Goal: Information Seeking & Learning: Learn about a topic

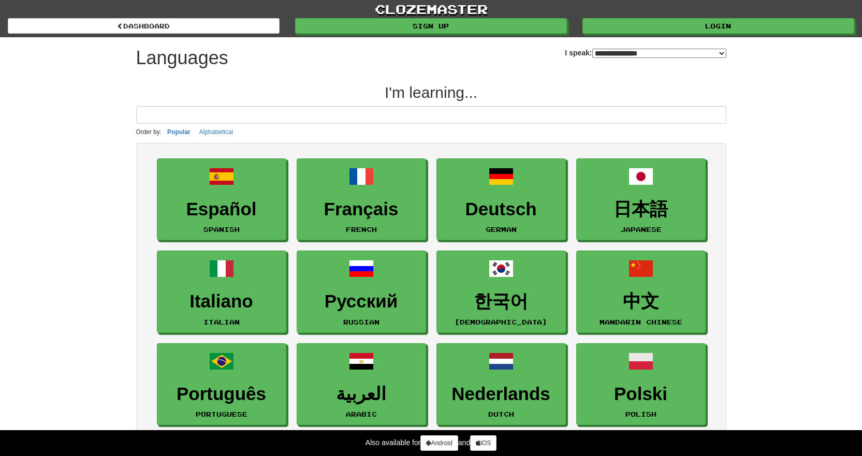
select select "*******"
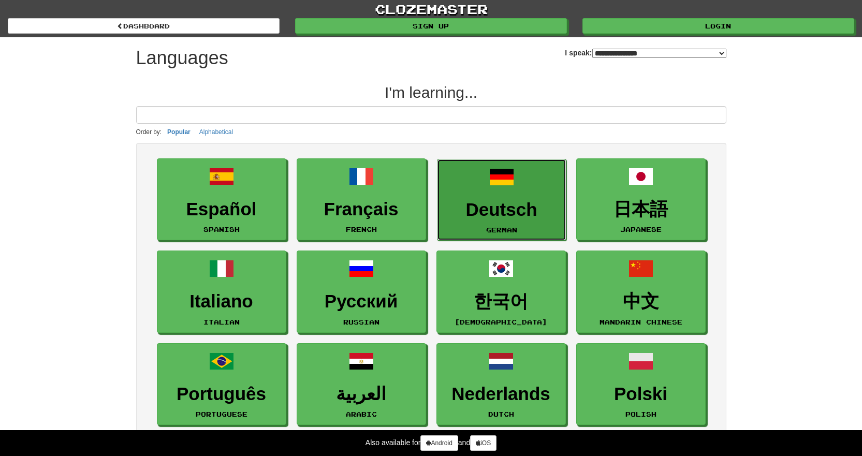
click at [515, 223] on link "Deutsch German" at bounding box center [501, 200] width 129 height 82
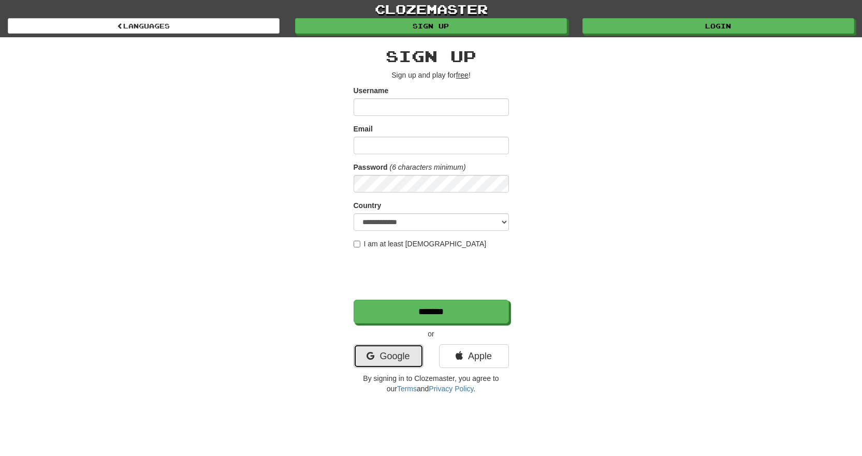
click at [398, 355] on link "Google" at bounding box center [389, 356] width 70 height 24
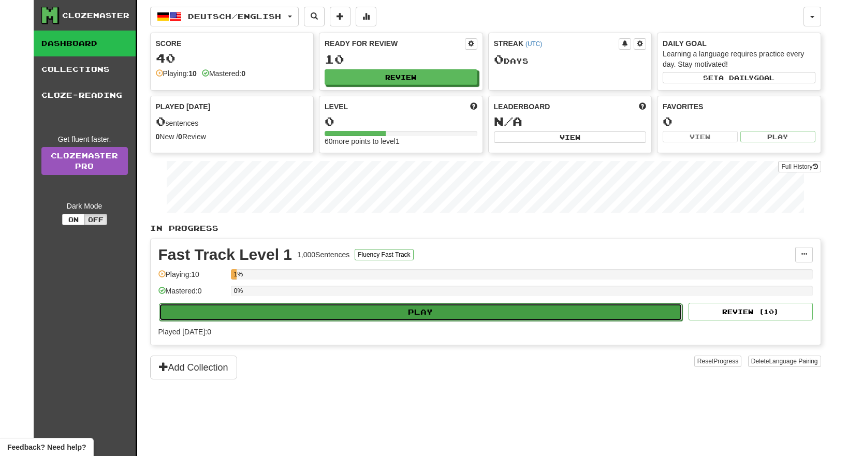
click at [424, 313] on button "Play" at bounding box center [421, 312] width 524 height 18
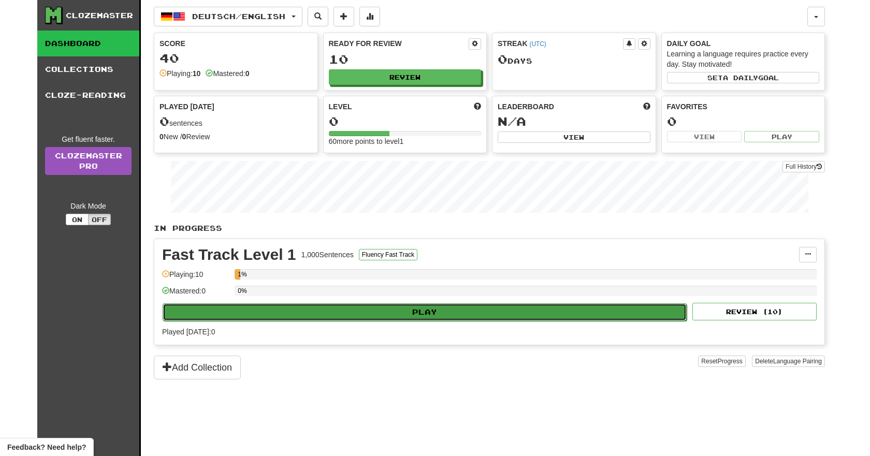
select select "**"
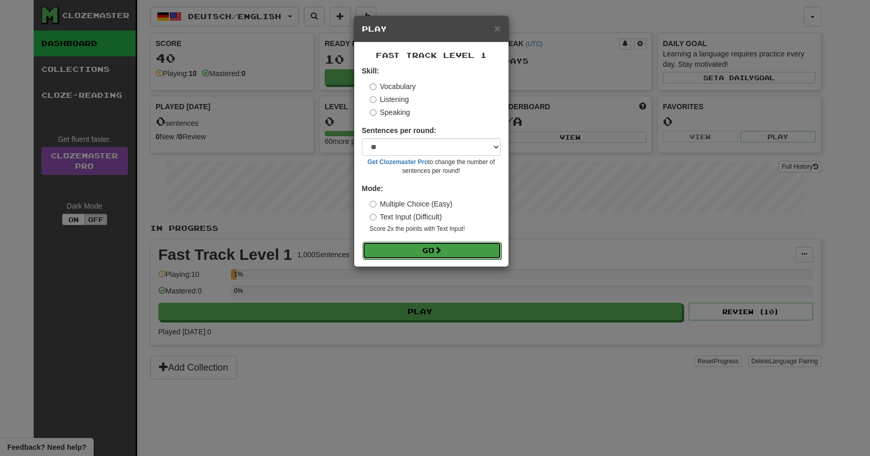
click at [414, 250] on button "Go" at bounding box center [431, 251] width 139 height 18
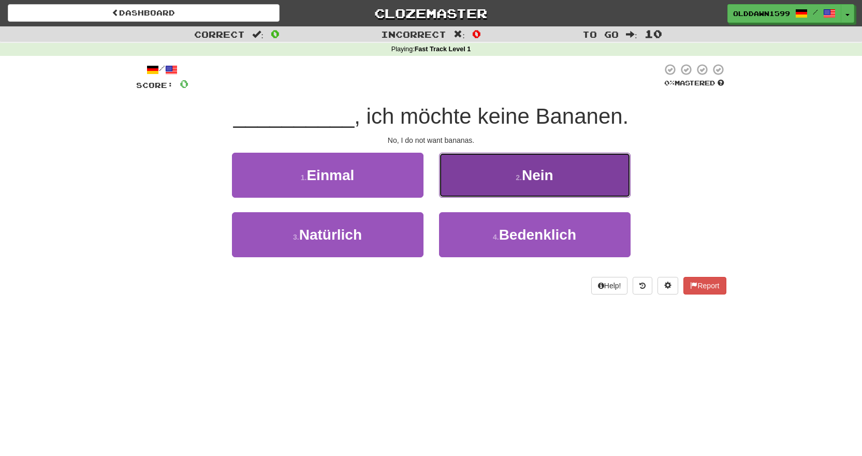
click at [517, 172] on button "2 . Nein" at bounding box center [535, 175] width 192 height 45
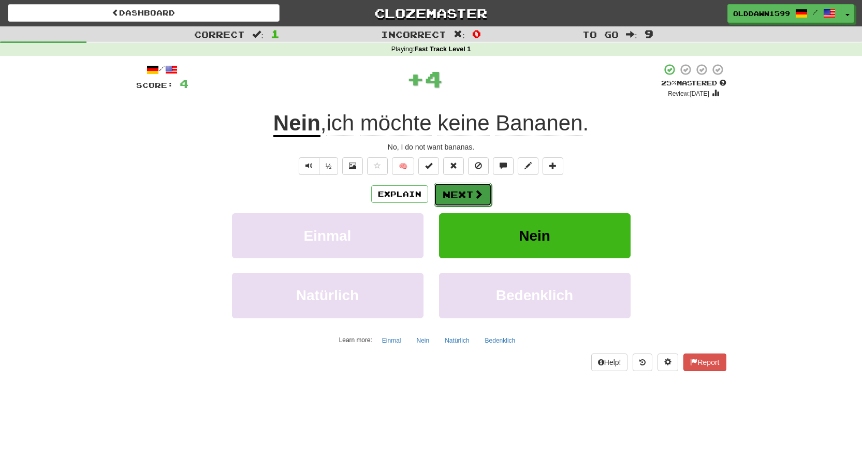
click at [478, 186] on button "Next" at bounding box center [463, 195] width 58 height 24
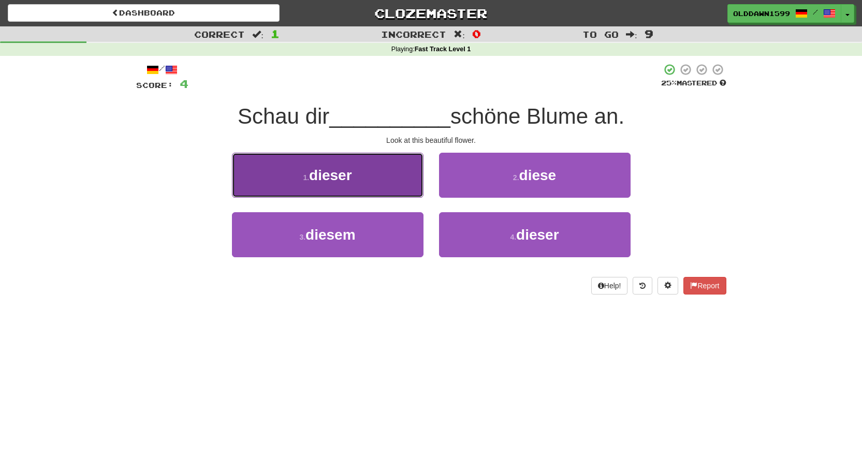
click at [380, 187] on button "1 . dieser" at bounding box center [328, 175] width 192 height 45
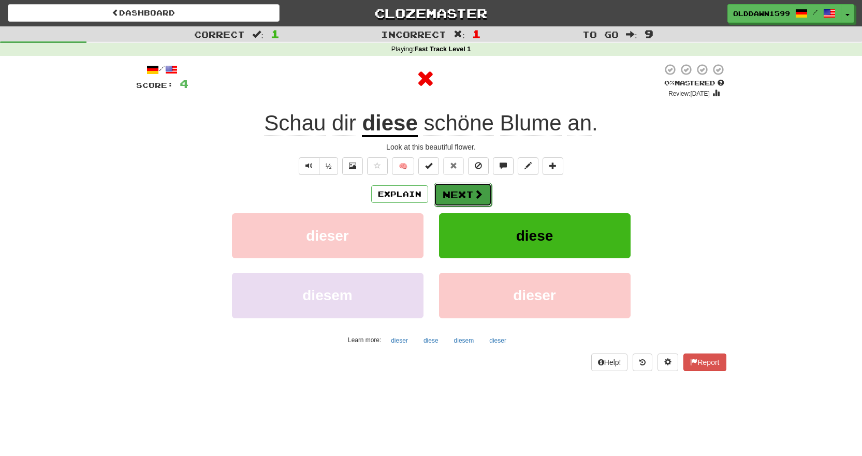
click at [466, 188] on button "Next" at bounding box center [463, 195] width 58 height 24
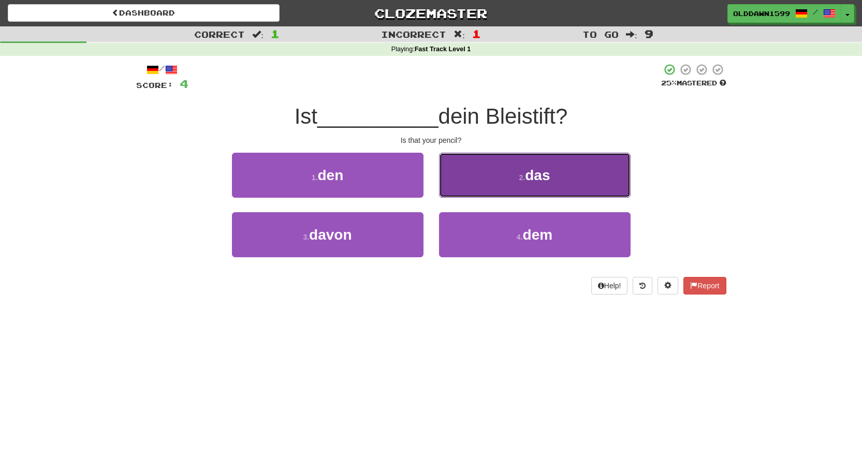
click at [463, 175] on button "2 . das" at bounding box center [535, 175] width 192 height 45
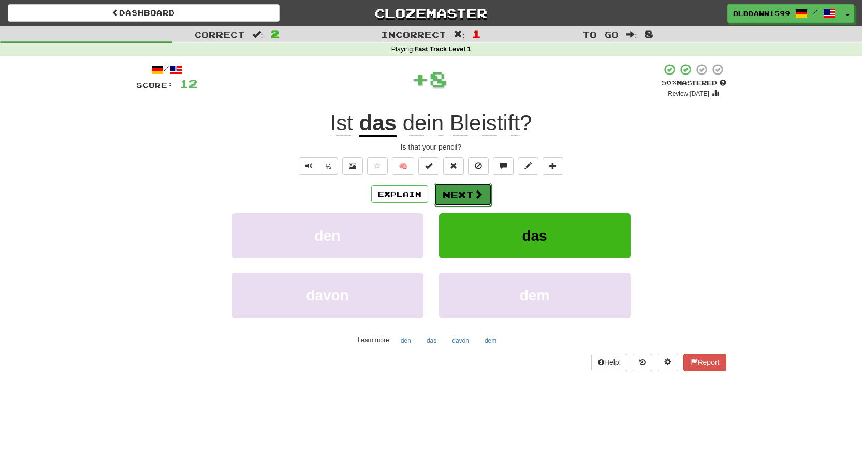
click at [457, 193] on button "Next" at bounding box center [463, 195] width 58 height 24
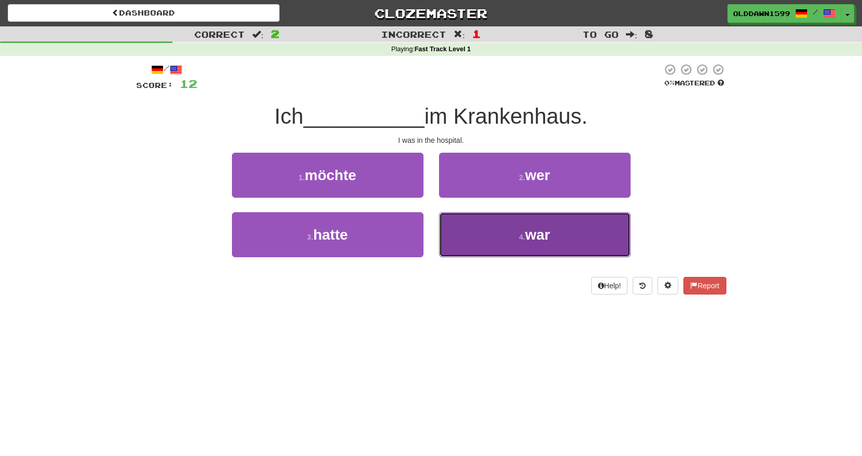
click at [474, 245] on button "4 . war" at bounding box center [535, 234] width 192 height 45
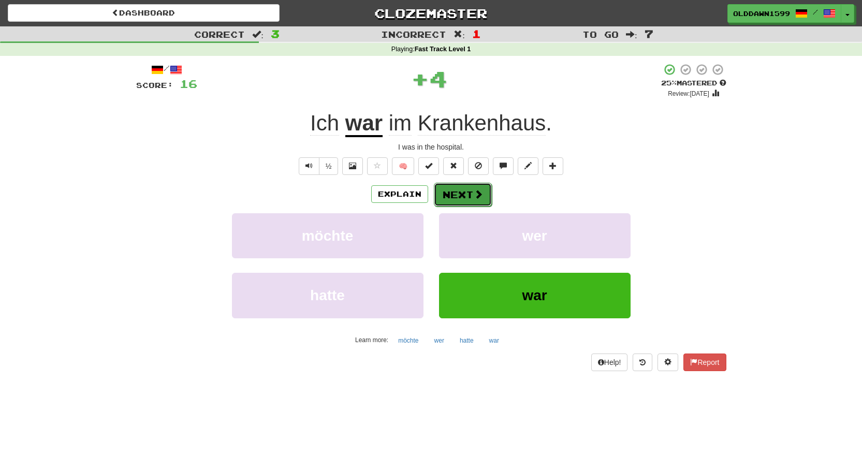
click at [471, 196] on button "Next" at bounding box center [463, 195] width 58 height 24
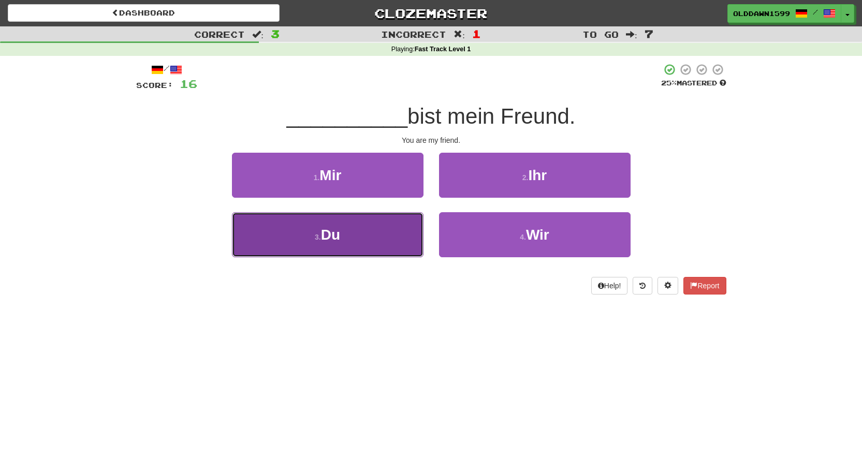
click at [361, 254] on button "3 . Du" at bounding box center [328, 234] width 192 height 45
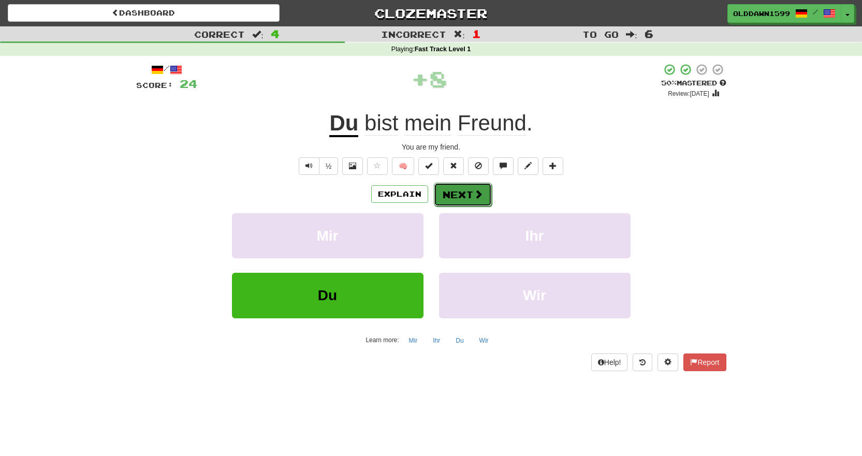
click at [480, 191] on span at bounding box center [478, 193] width 9 height 9
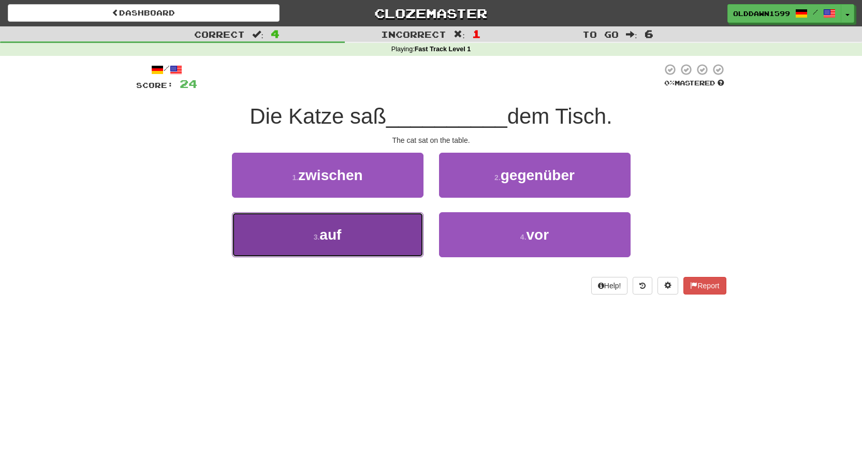
click at [343, 250] on button "3 . auf" at bounding box center [328, 234] width 192 height 45
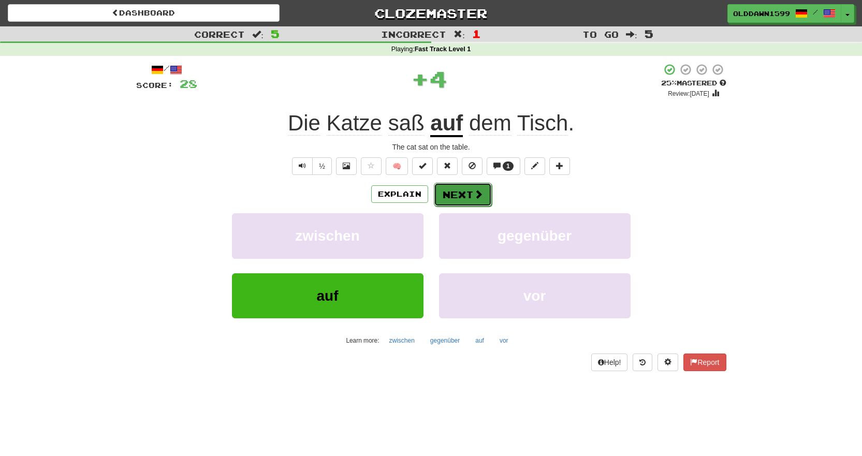
click at [451, 193] on button "Next" at bounding box center [463, 195] width 58 height 24
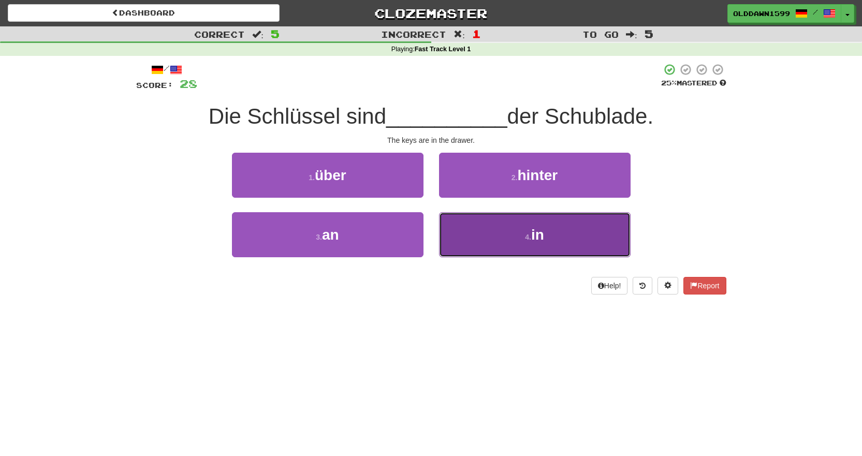
click at [456, 218] on button "4 . in" at bounding box center [535, 234] width 192 height 45
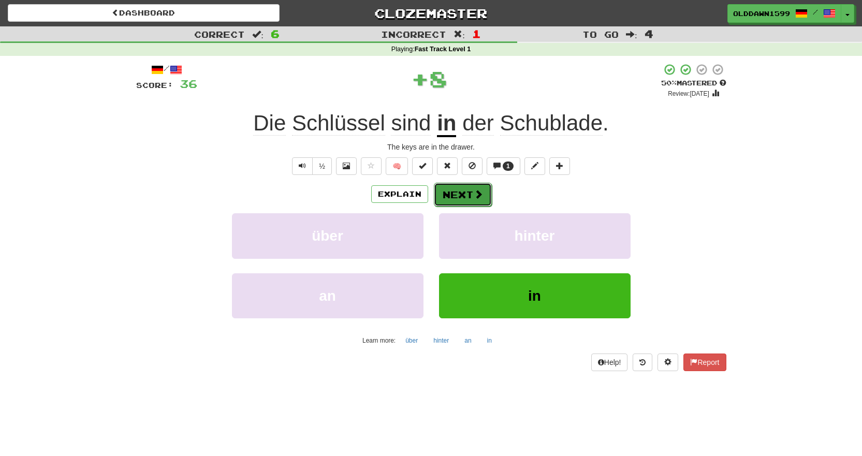
click at [456, 185] on button "Next" at bounding box center [463, 195] width 58 height 24
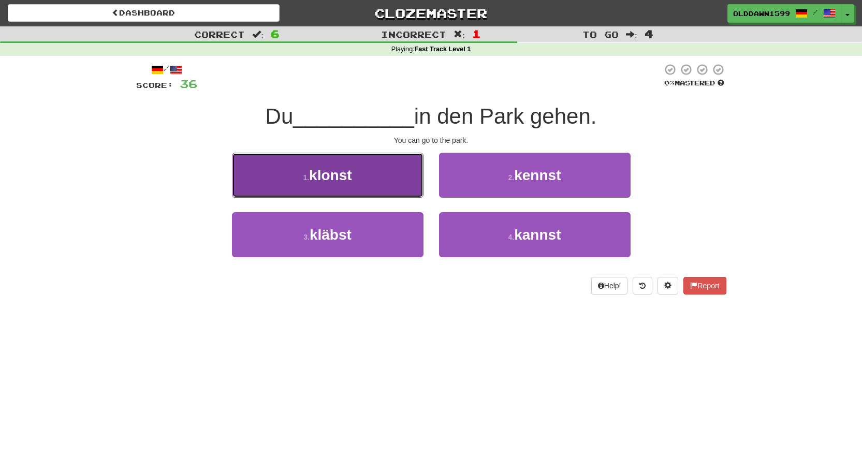
click at [359, 172] on button "1 . klonst" at bounding box center [328, 175] width 192 height 45
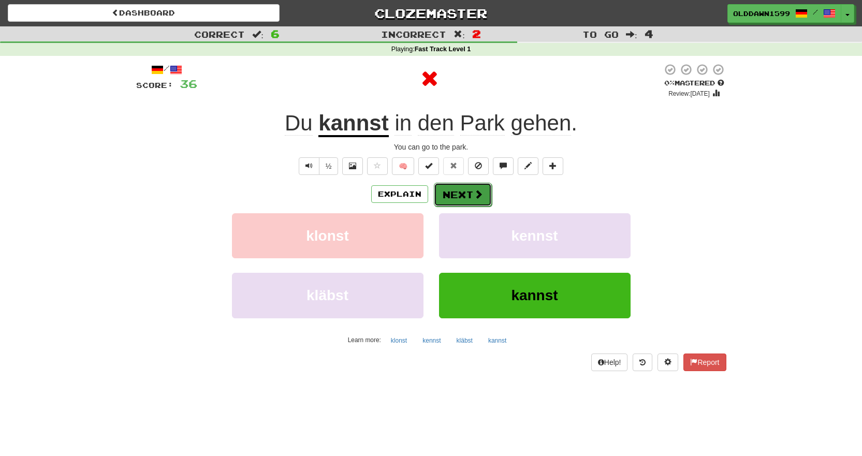
click at [474, 200] on button "Next" at bounding box center [463, 195] width 58 height 24
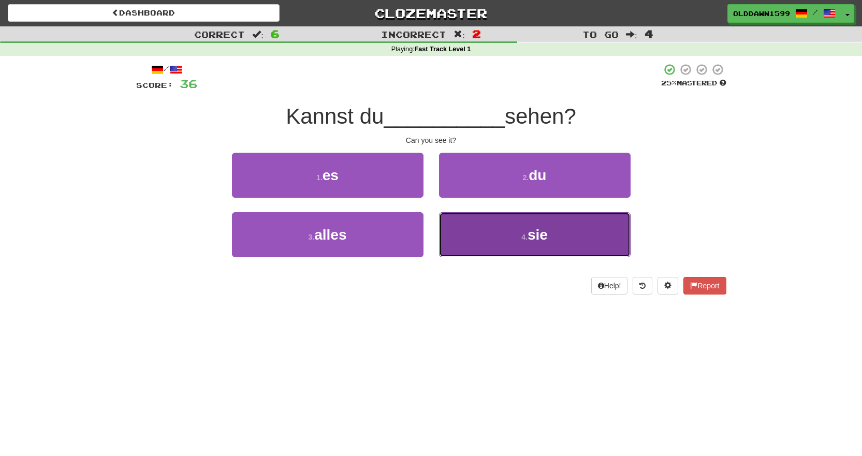
click at [446, 224] on button "4 . sie" at bounding box center [535, 234] width 192 height 45
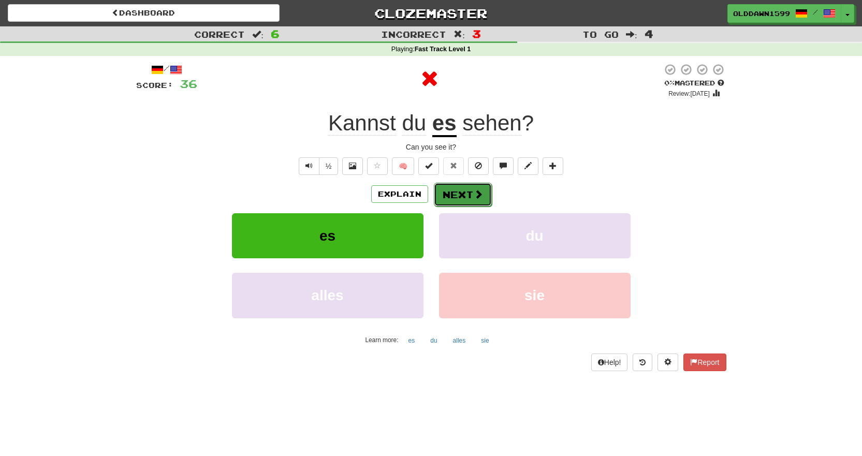
click at [453, 191] on button "Next" at bounding box center [463, 195] width 58 height 24
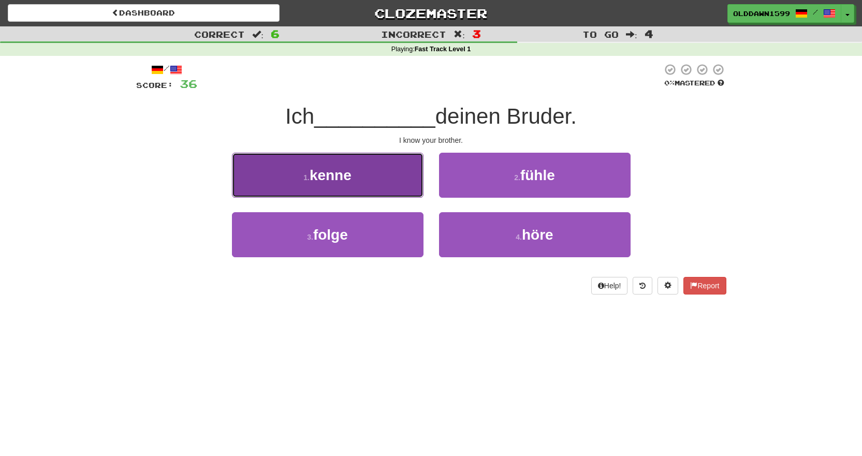
click at [351, 173] on span "kenne" at bounding box center [331, 175] width 42 height 16
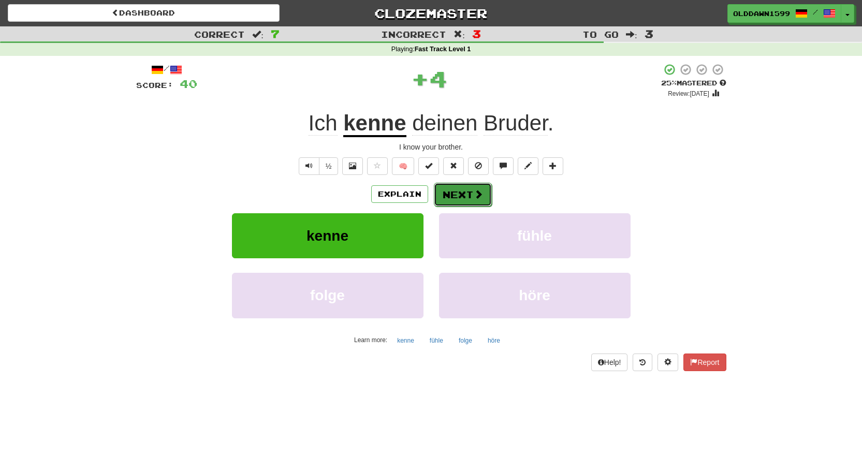
click at [454, 189] on button "Next" at bounding box center [463, 195] width 58 height 24
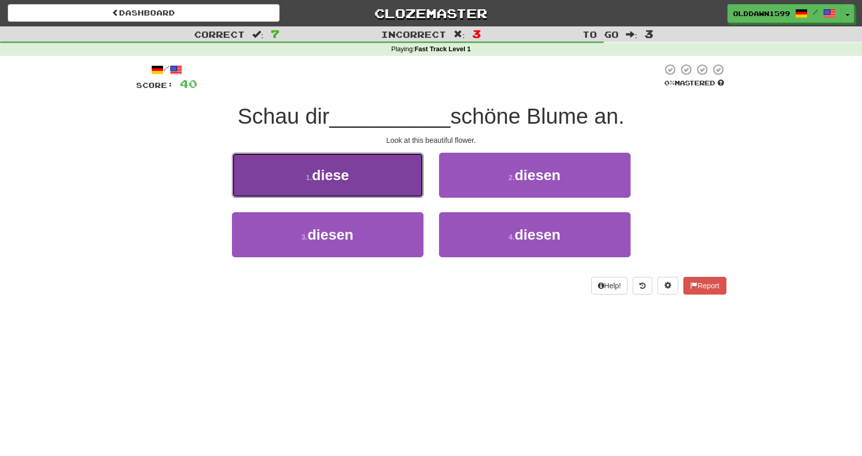
click at [390, 176] on button "1 . diese" at bounding box center [328, 175] width 192 height 45
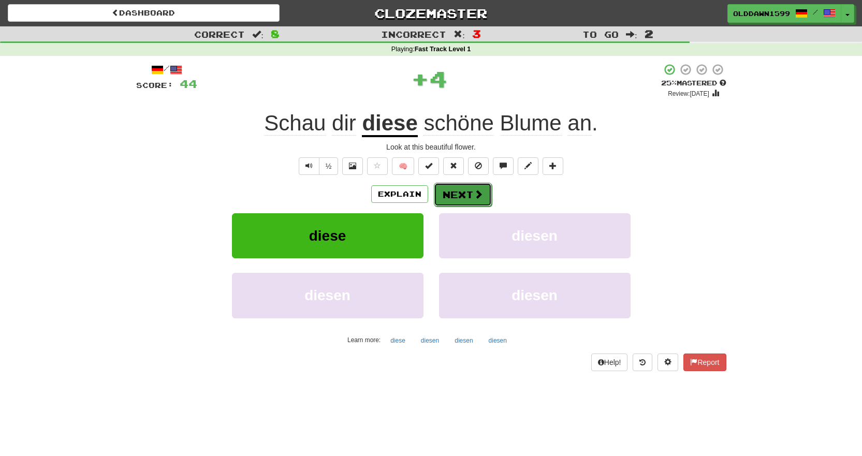
click at [483, 193] on button "Next" at bounding box center [463, 195] width 58 height 24
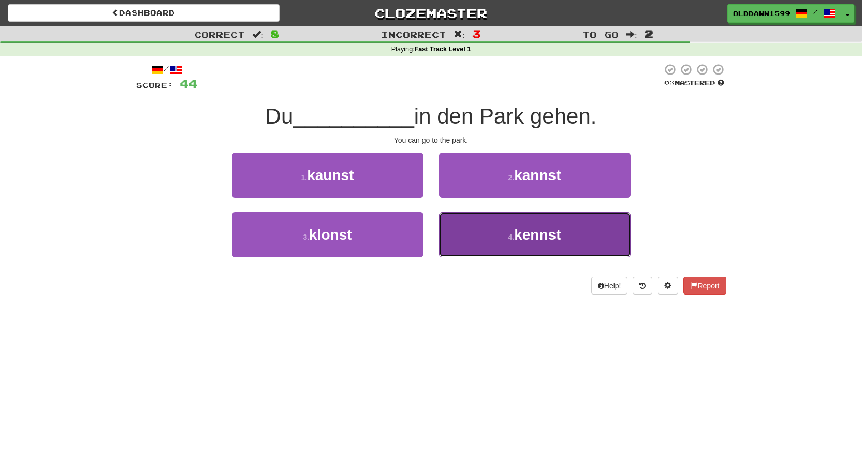
click at [511, 220] on button "4 . kennst" at bounding box center [535, 234] width 192 height 45
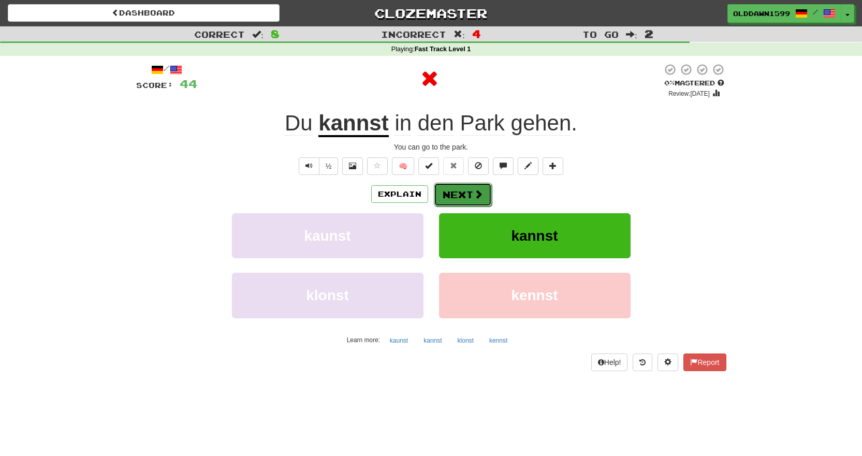
click at [476, 189] on span at bounding box center [478, 193] width 9 height 9
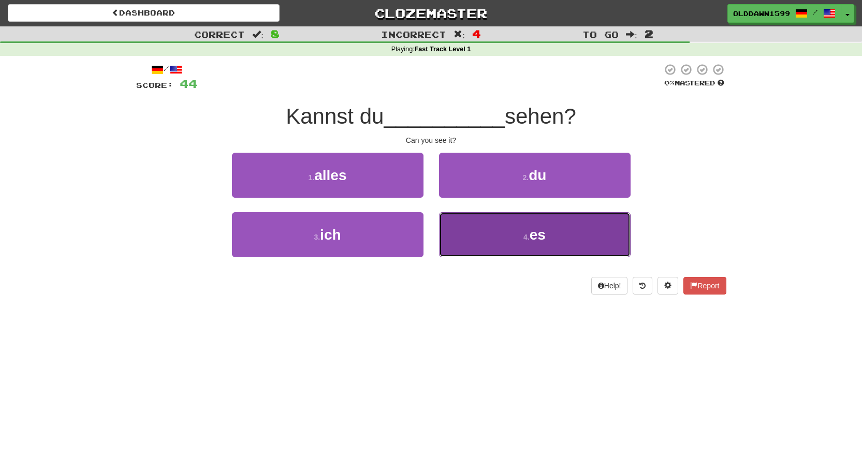
click at [487, 229] on button "4 . es" at bounding box center [535, 234] width 192 height 45
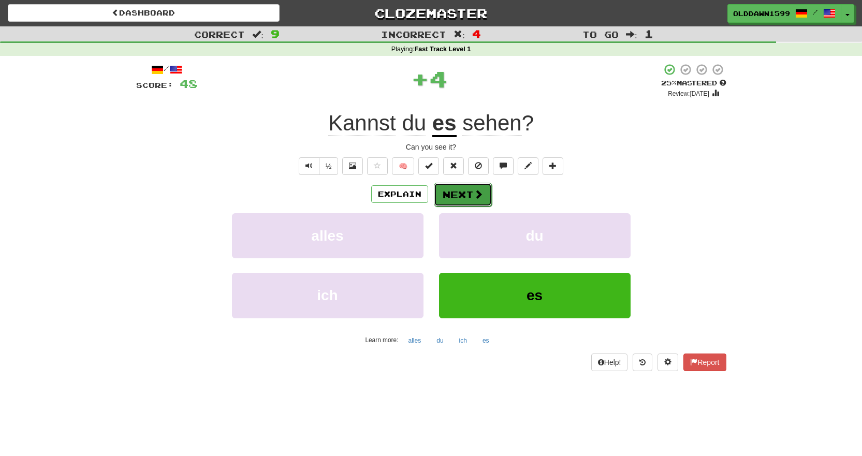
click at [469, 195] on button "Next" at bounding box center [463, 195] width 58 height 24
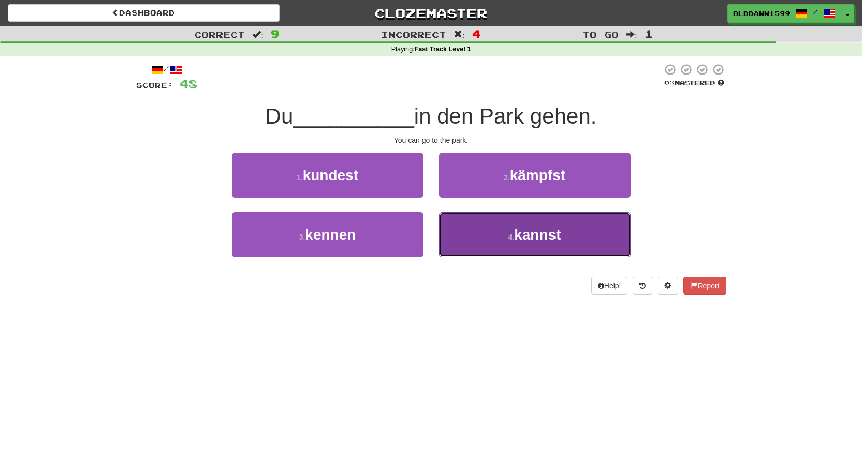
click at [476, 232] on button "4 . kannst" at bounding box center [535, 234] width 192 height 45
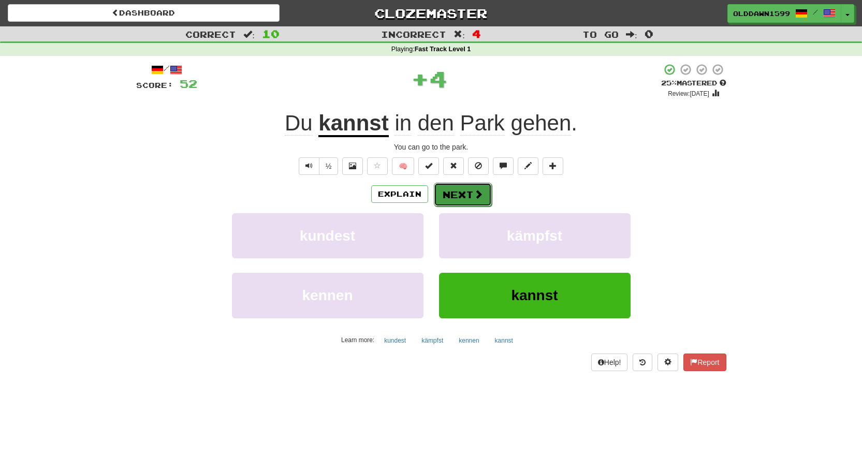
click at [490, 201] on button "Next" at bounding box center [463, 195] width 58 height 24
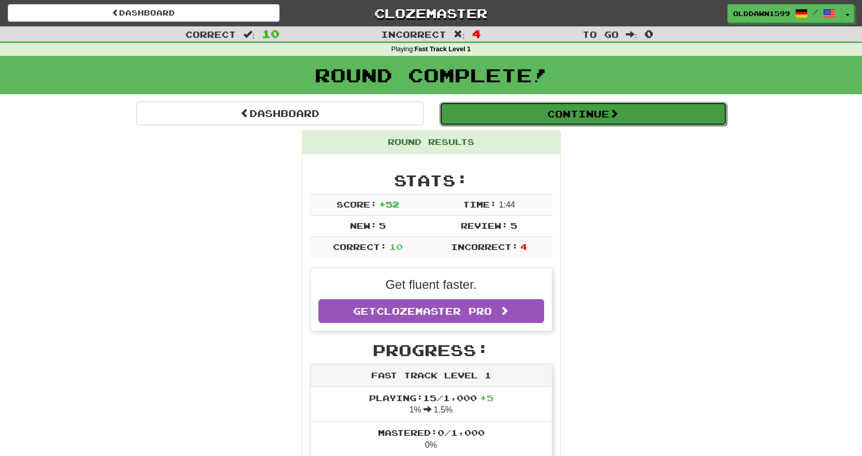
click at [495, 113] on button "Continue" at bounding box center [583, 114] width 287 height 24
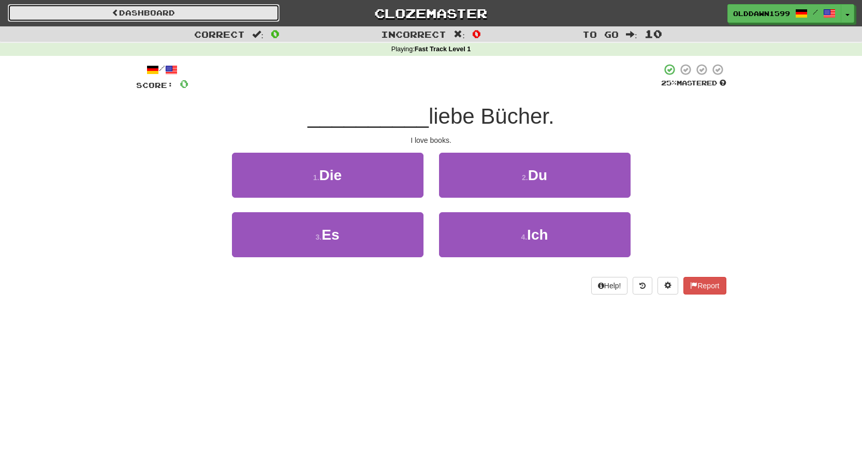
click at [136, 11] on link "Dashboard" at bounding box center [144, 13] width 272 height 18
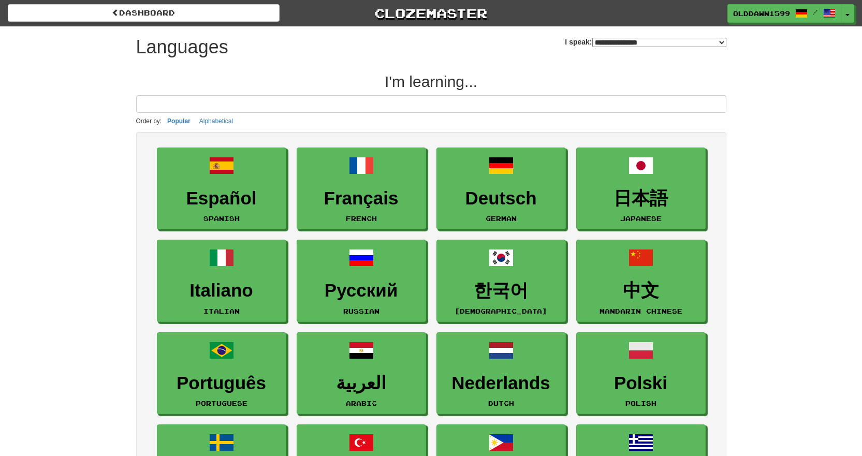
select select "*******"
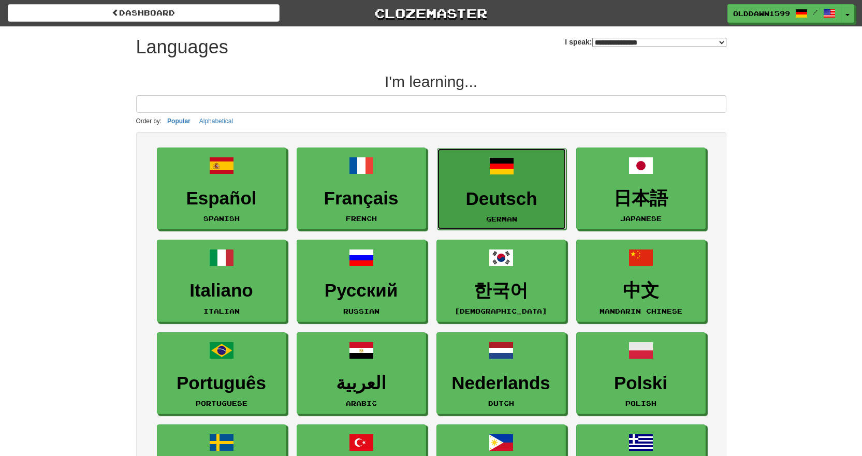
click at [505, 207] on h3 "Deutsch" at bounding box center [502, 199] width 118 height 20
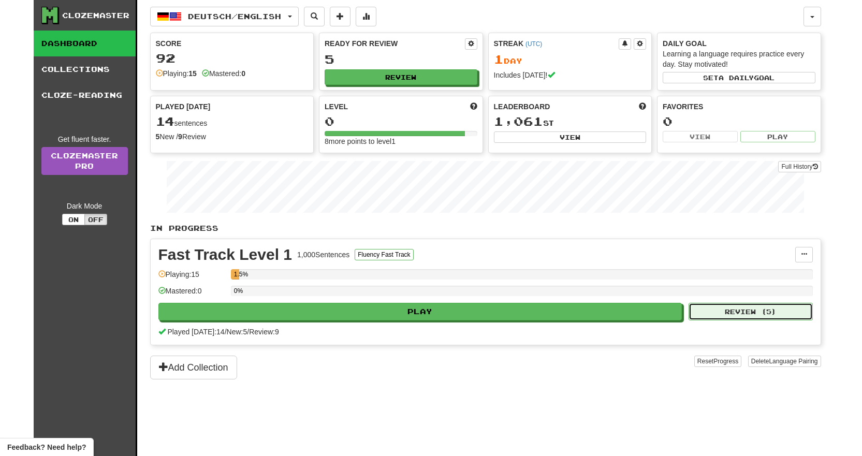
click at [728, 310] on button "Review ( 5 )" at bounding box center [751, 312] width 124 height 18
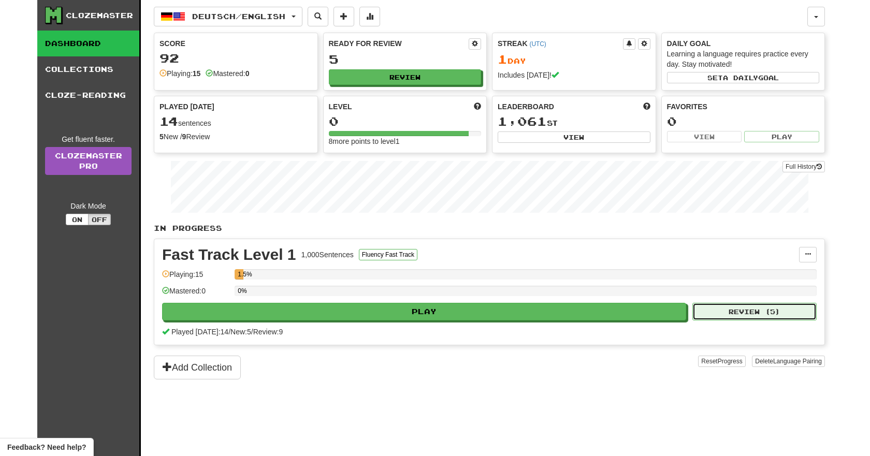
select select "**"
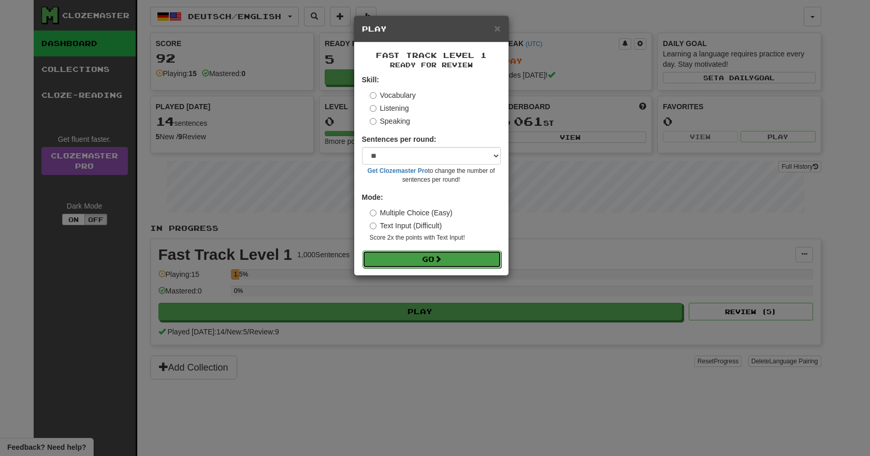
click at [470, 261] on button "Go" at bounding box center [431, 260] width 139 height 18
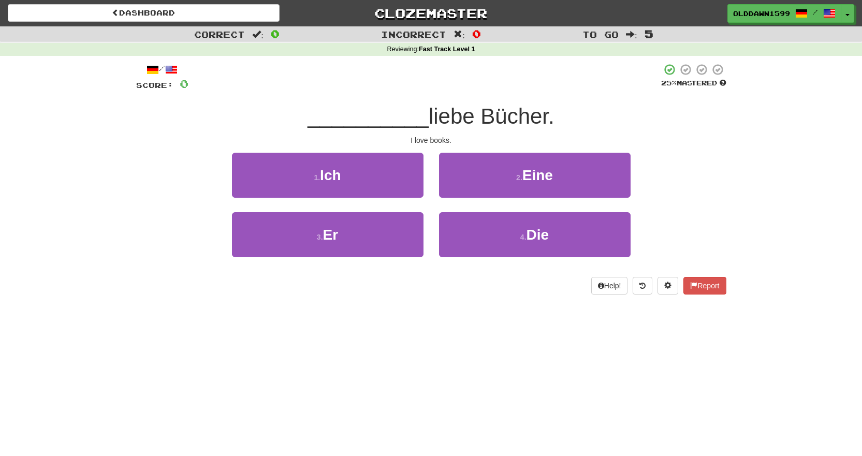
click at [429, 127] on span "liebe Bücher." at bounding box center [492, 116] width 126 height 24
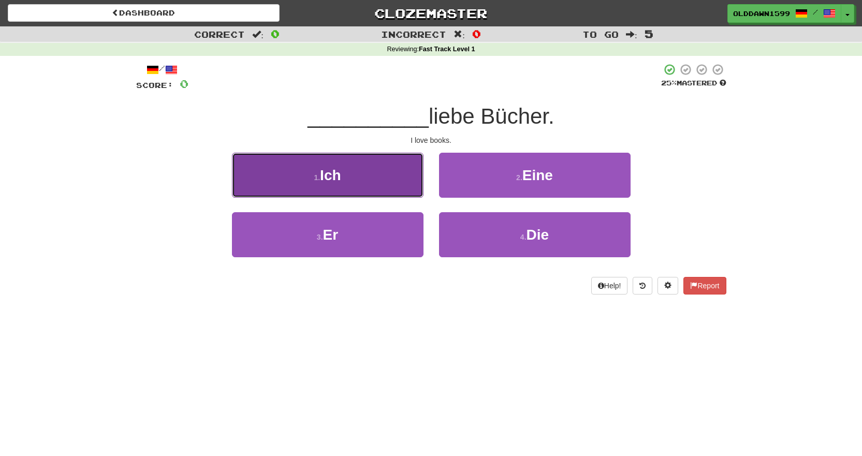
click at [343, 182] on button "1 . Ich" at bounding box center [328, 175] width 192 height 45
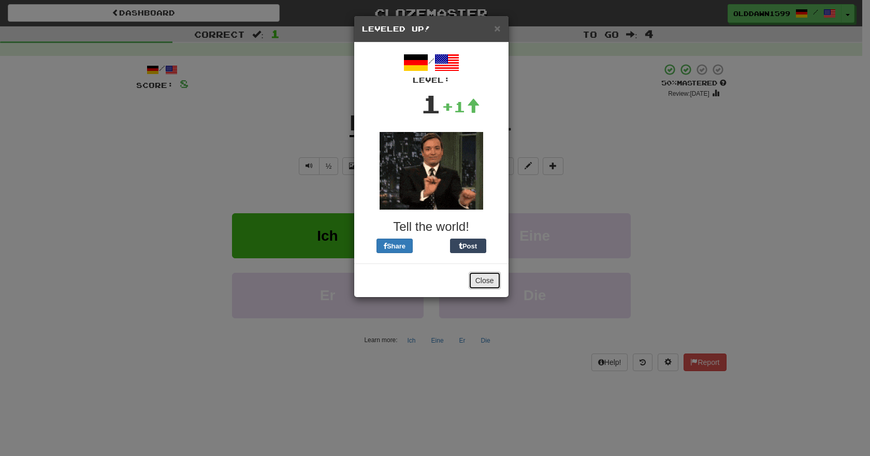
click at [476, 276] on button "Close" at bounding box center [485, 281] width 32 height 18
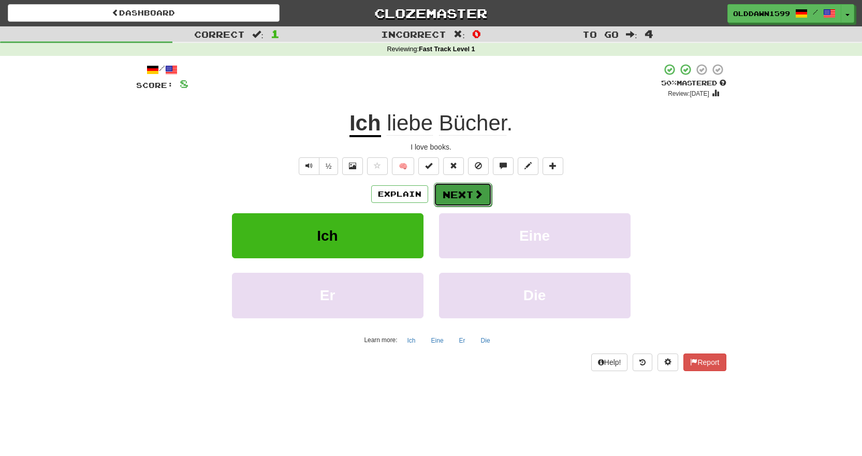
click at [456, 203] on button "Next" at bounding box center [463, 195] width 58 height 24
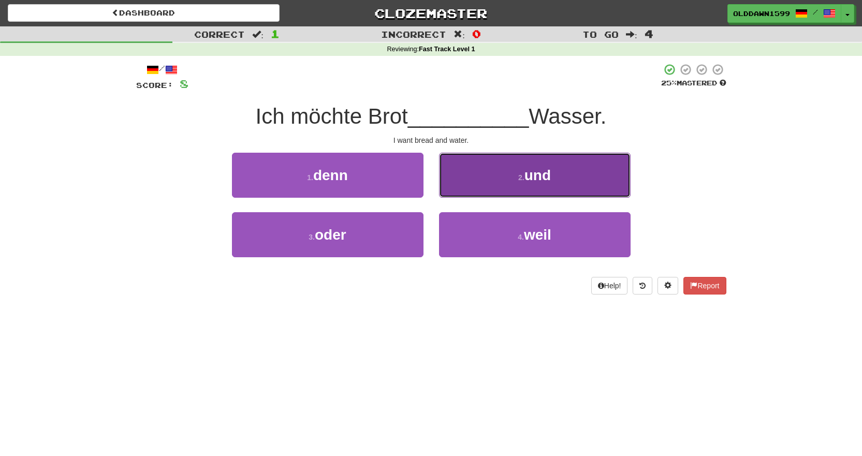
click at [519, 171] on button "2 . und" at bounding box center [535, 175] width 192 height 45
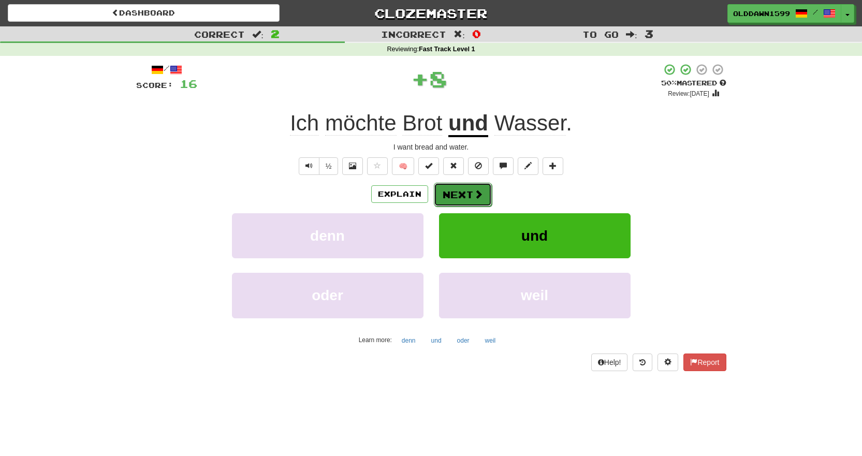
click at [452, 191] on button "Next" at bounding box center [463, 195] width 58 height 24
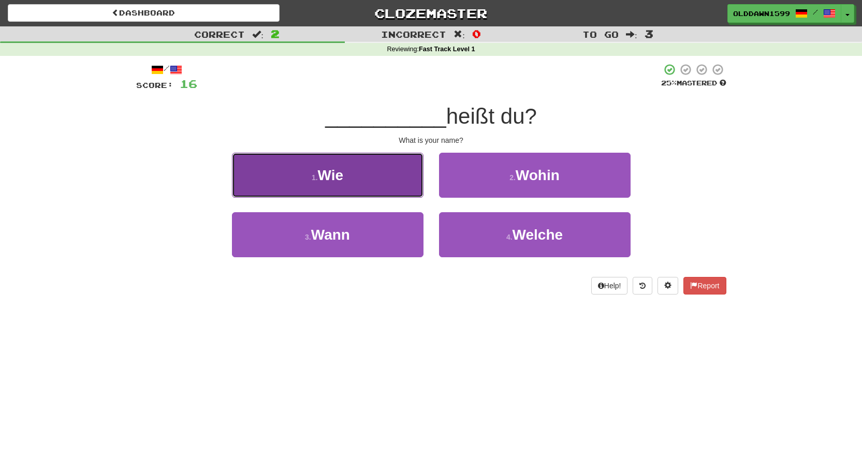
click at [386, 180] on button "1 . Wie" at bounding box center [328, 175] width 192 height 45
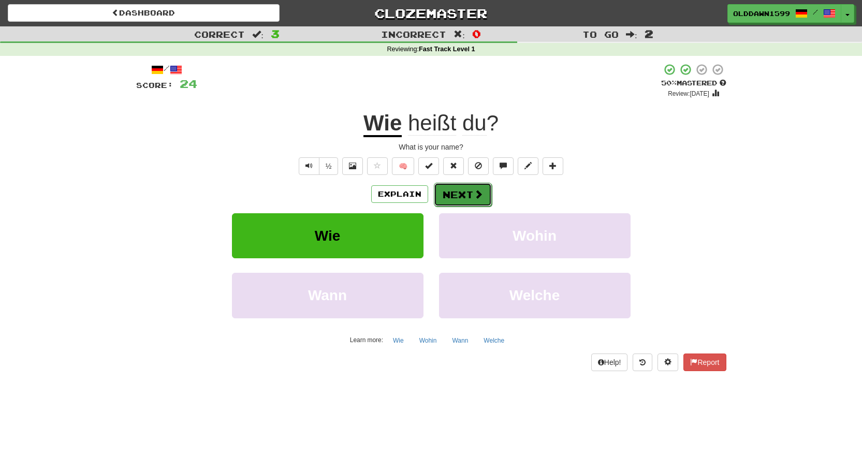
click at [481, 189] on span at bounding box center [478, 193] width 9 height 9
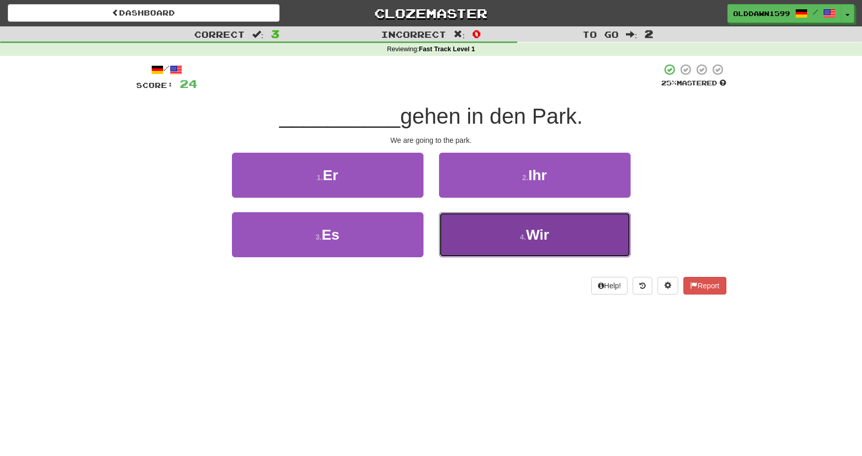
click at [500, 222] on button "4 . Wir" at bounding box center [535, 234] width 192 height 45
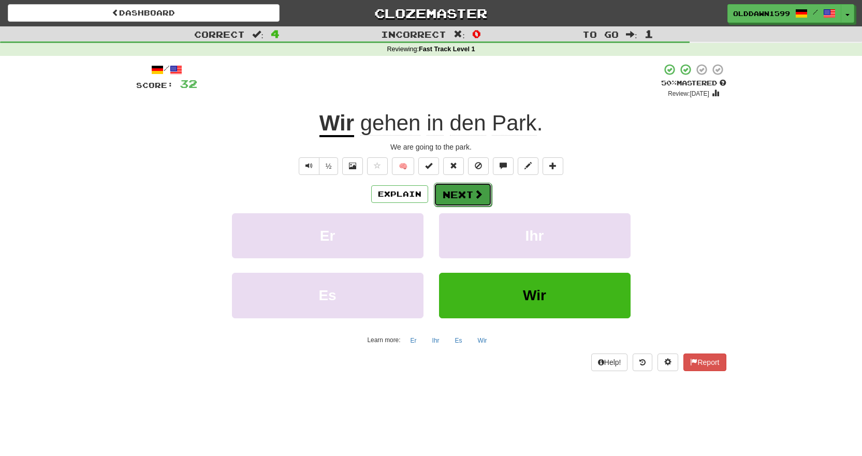
click at [461, 188] on button "Next" at bounding box center [463, 195] width 58 height 24
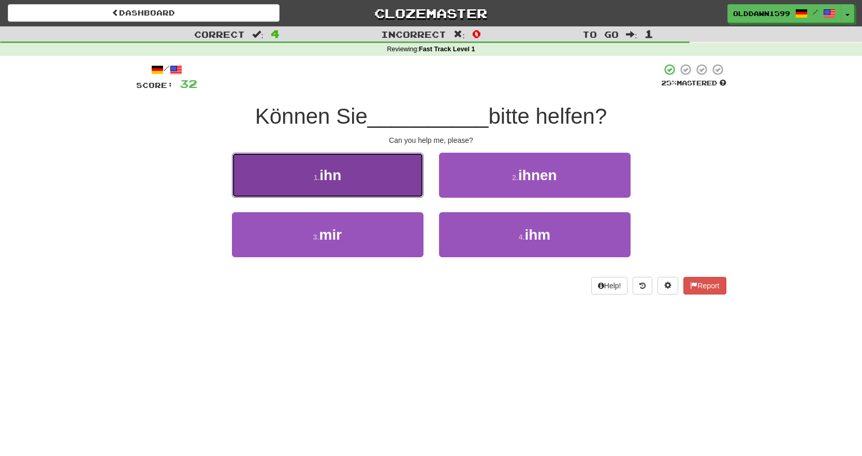
click at [381, 180] on button "1 . ihn" at bounding box center [328, 175] width 192 height 45
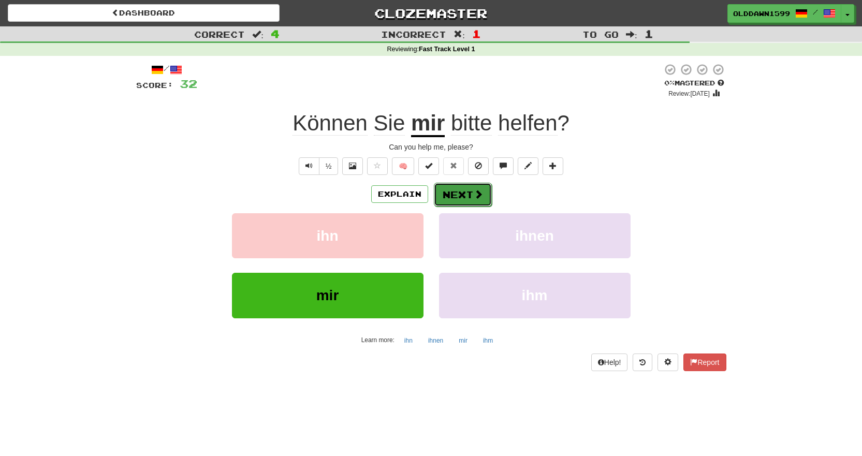
click at [451, 198] on button "Next" at bounding box center [463, 195] width 58 height 24
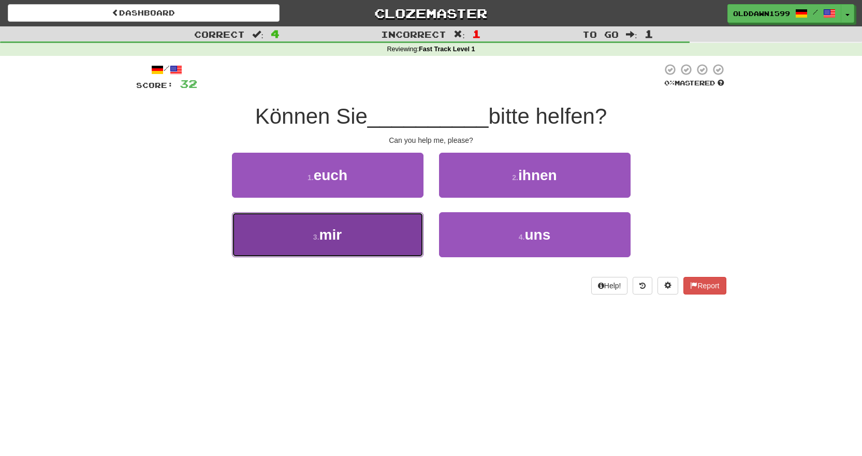
click at [380, 226] on button "3 . mir" at bounding box center [328, 234] width 192 height 45
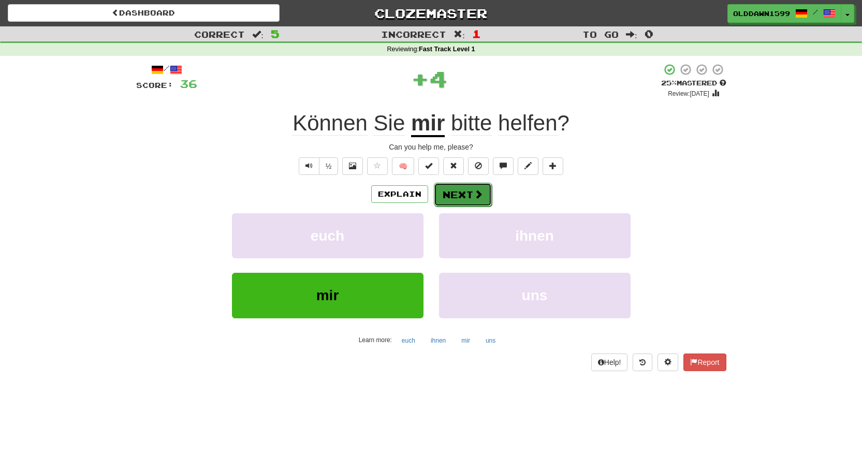
click at [457, 192] on button "Next" at bounding box center [463, 195] width 58 height 24
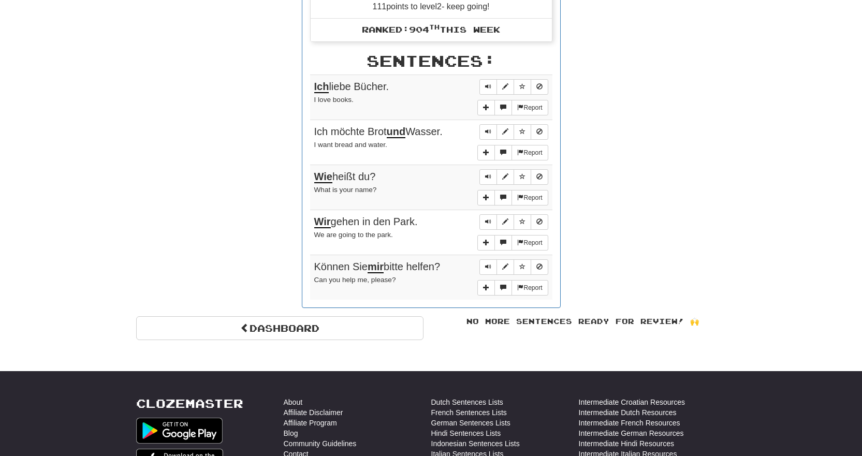
scroll to position [570, 0]
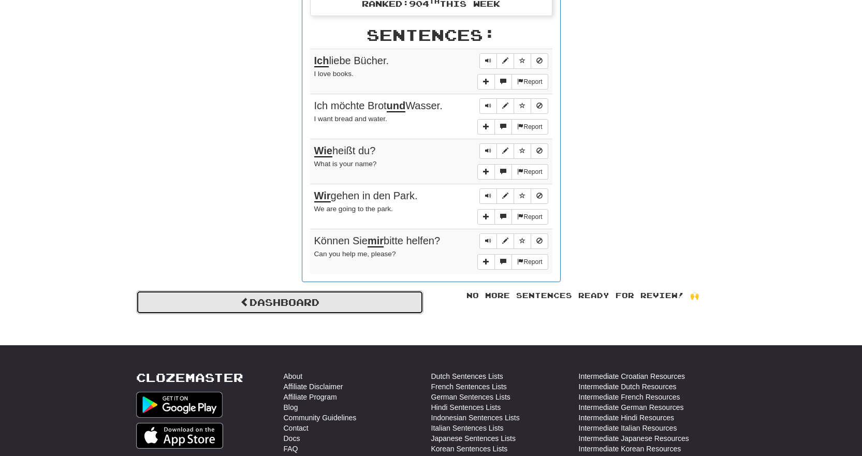
click at [405, 312] on link "Dashboard" at bounding box center [279, 302] width 287 height 24
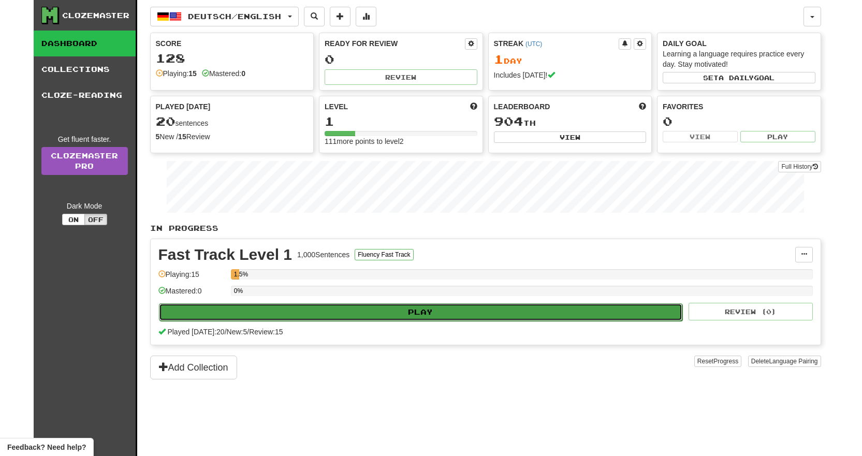
click at [464, 311] on button "Play" at bounding box center [421, 312] width 524 height 18
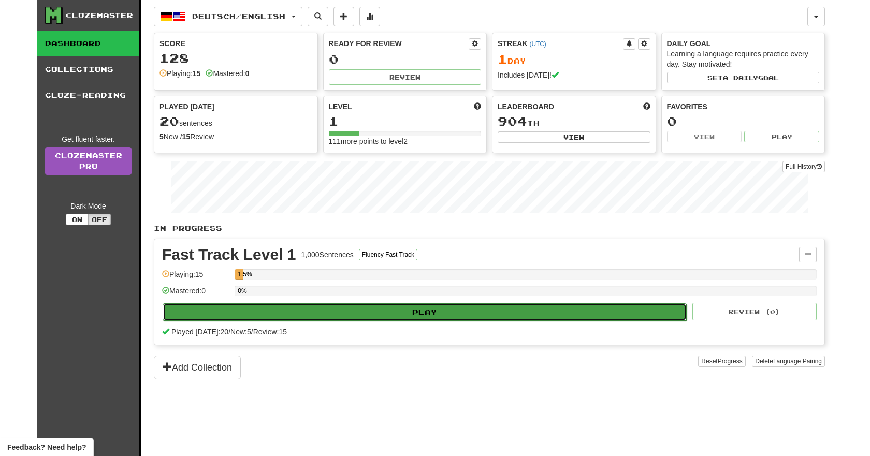
select select "**"
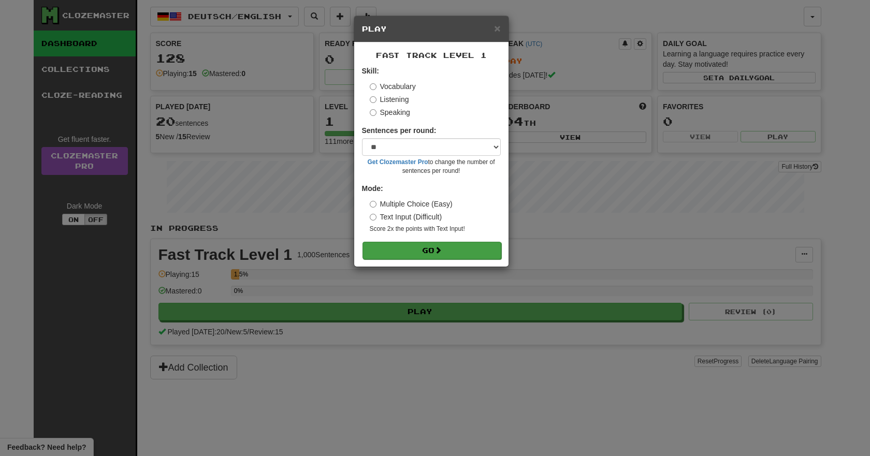
click at [435, 241] on form "Skill: Vocabulary Listening Speaking Sentences per round: * ** ** ** ** ** *** …" at bounding box center [431, 162] width 139 height 193
click at [283, 249] on div "× Play Fast Track Level 1 Skill: Vocabulary Listening Speaking Sentences per ro…" at bounding box center [435, 228] width 870 height 456
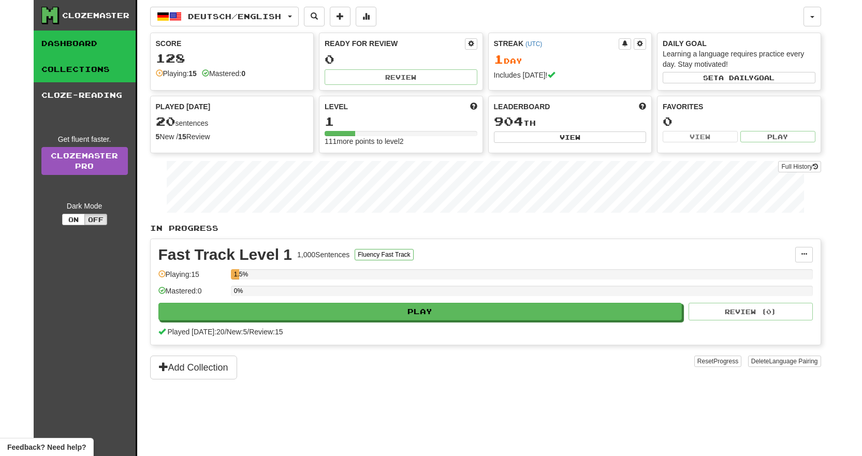
click at [95, 70] on link "Collections" at bounding box center [85, 69] width 102 height 26
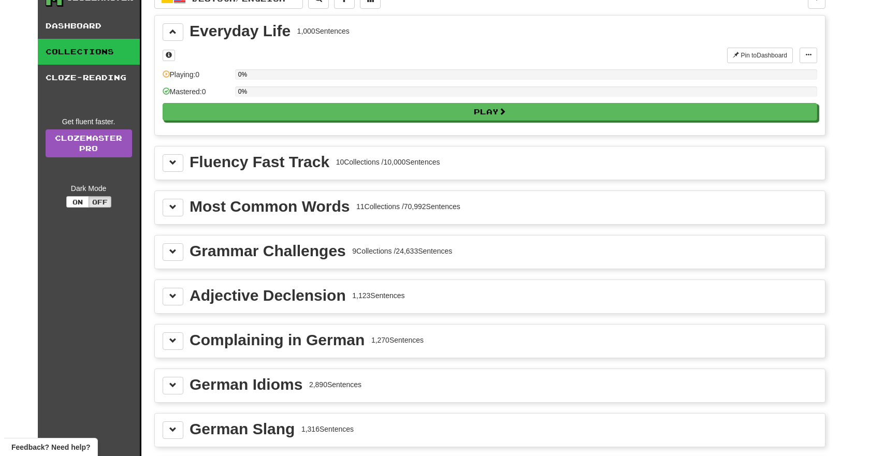
scroll to position [3, 0]
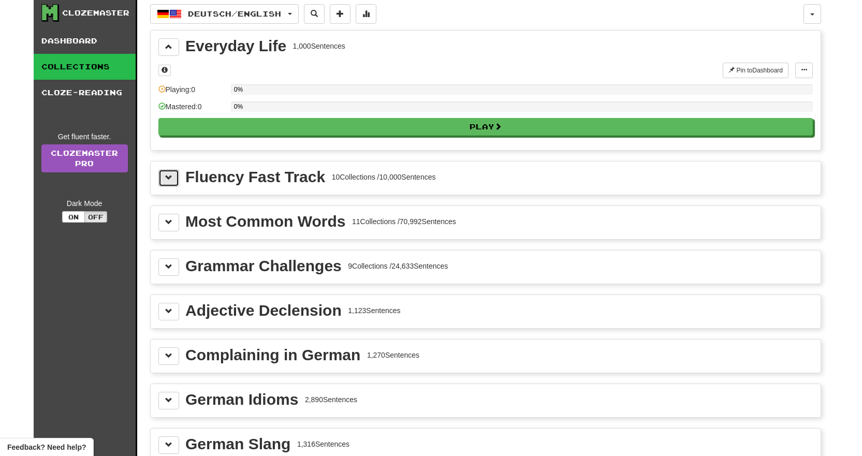
click at [168, 172] on button at bounding box center [168, 178] width 21 height 18
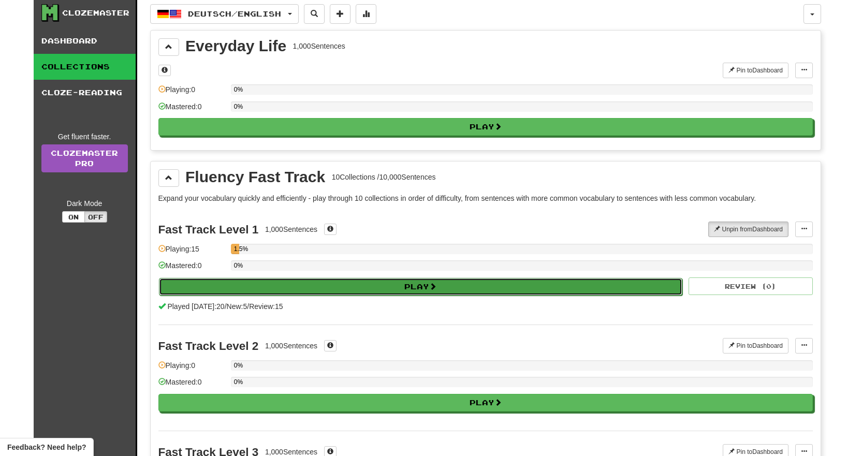
click at [278, 284] on button "Play" at bounding box center [421, 287] width 524 height 18
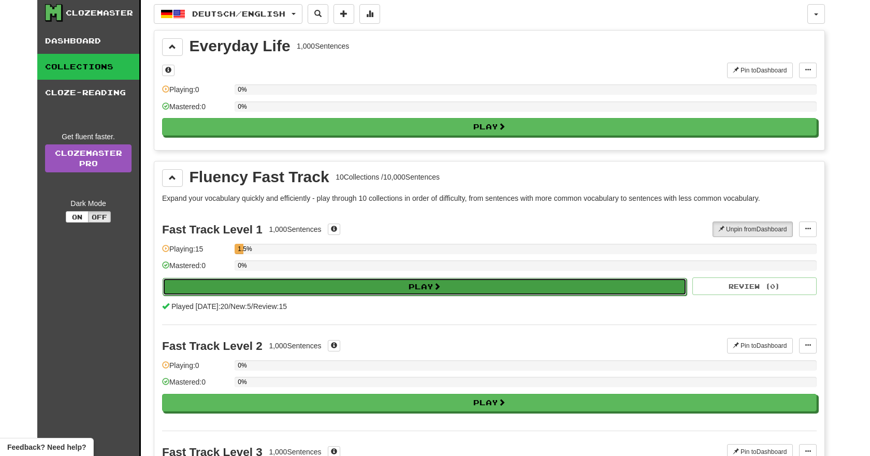
select select "**"
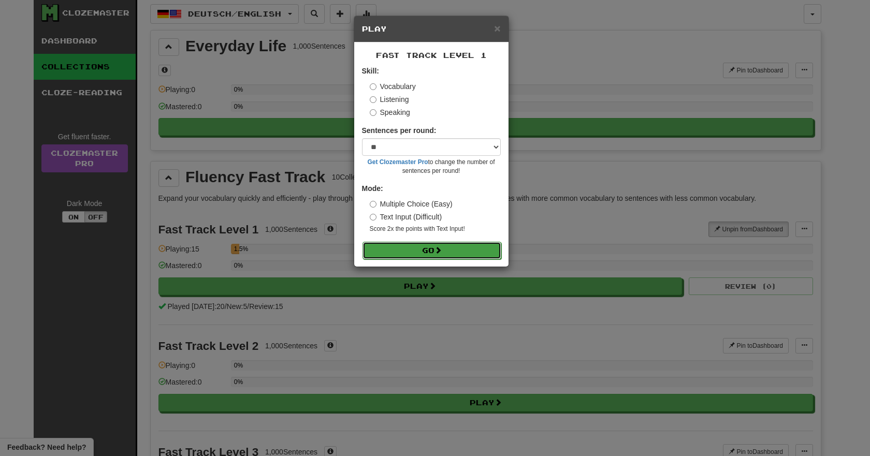
click at [383, 250] on button "Go" at bounding box center [431, 251] width 139 height 18
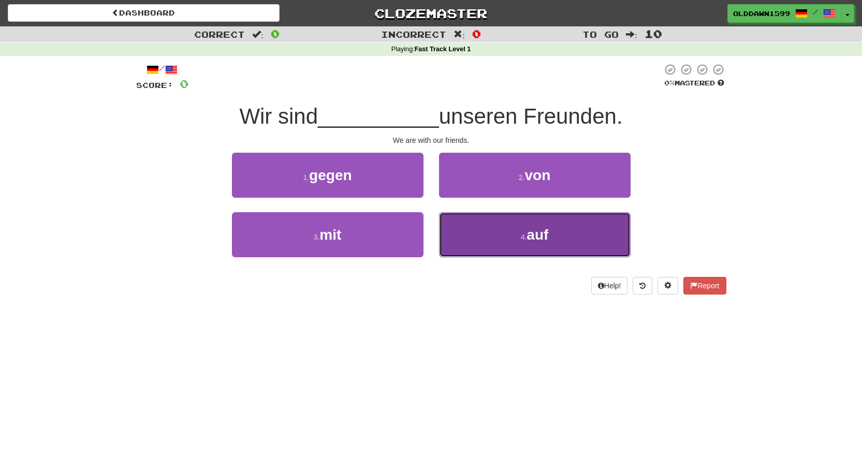
click at [534, 253] on button "4 . auf" at bounding box center [535, 234] width 192 height 45
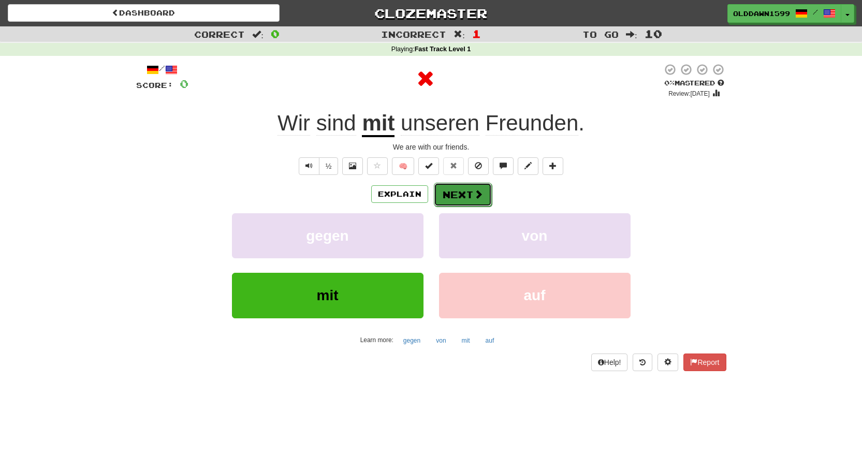
click at [469, 188] on button "Next" at bounding box center [463, 195] width 58 height 24
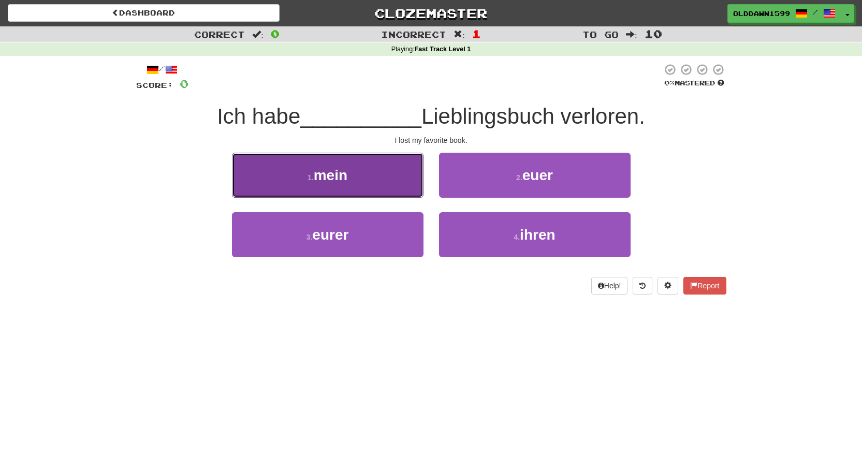
click at [386, 175] on button "1 . mein" at bounding box center [328, 175] width 192 height 45
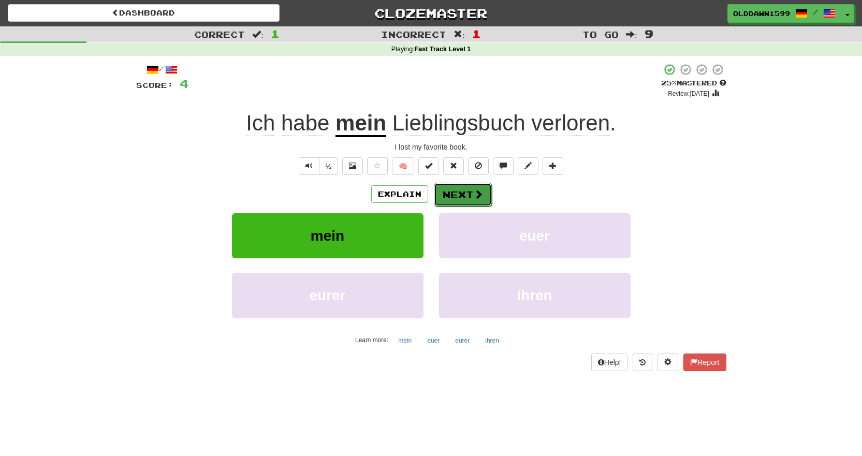
click at [460, 183] on button "Next" at bounding box center [463, 195] width 58 height 24
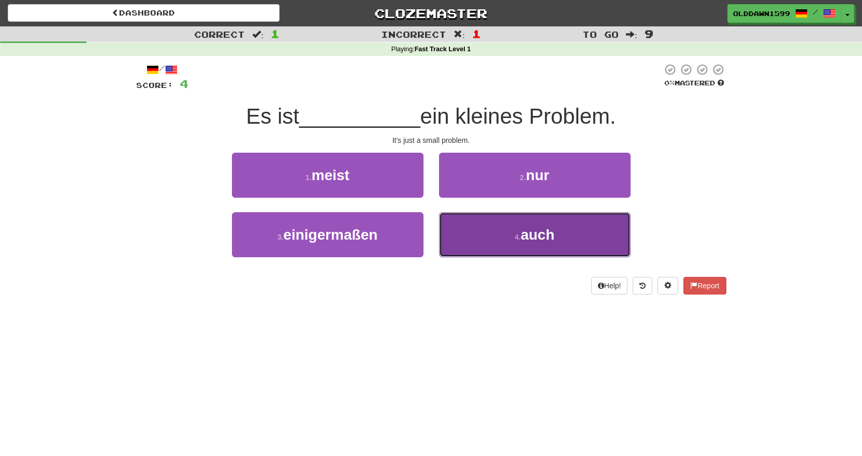
click at [518, 250] on button "4 . auch" at bounding box center [535, 234] width 192 height 45
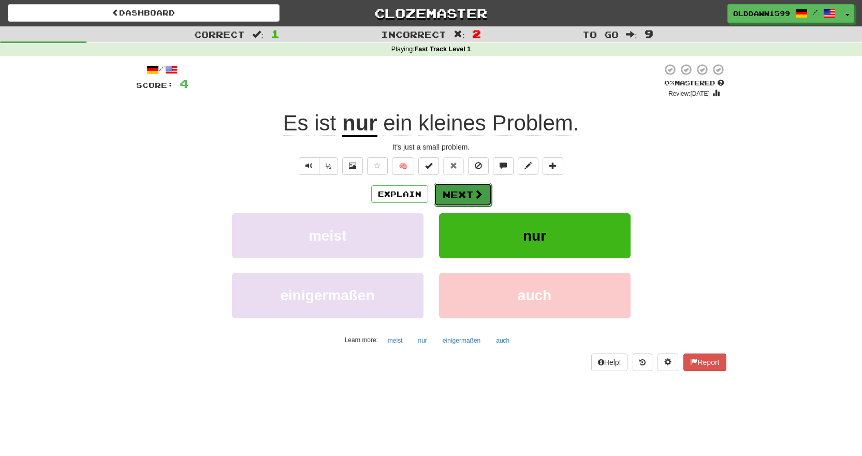
click at [471, 186] on button "Next" at bounding box center [463, 195] width 58 height 24
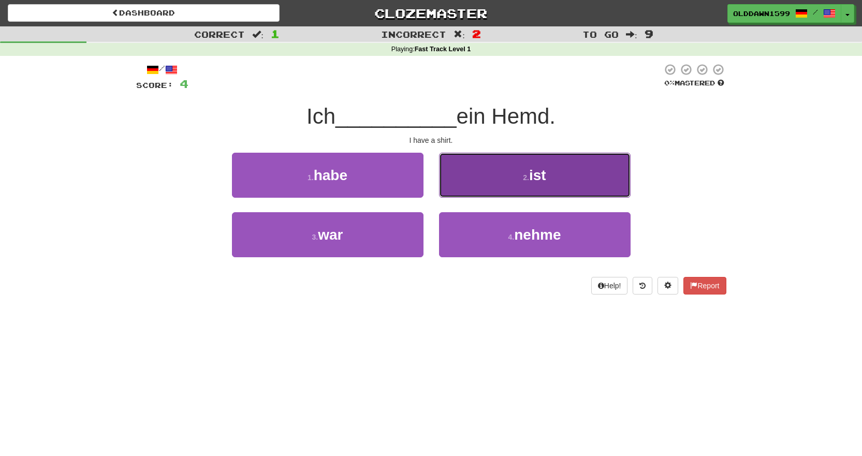
click at [471, 183] on button "2 . ist" at bounding box center [535, 175] width 192 height 45
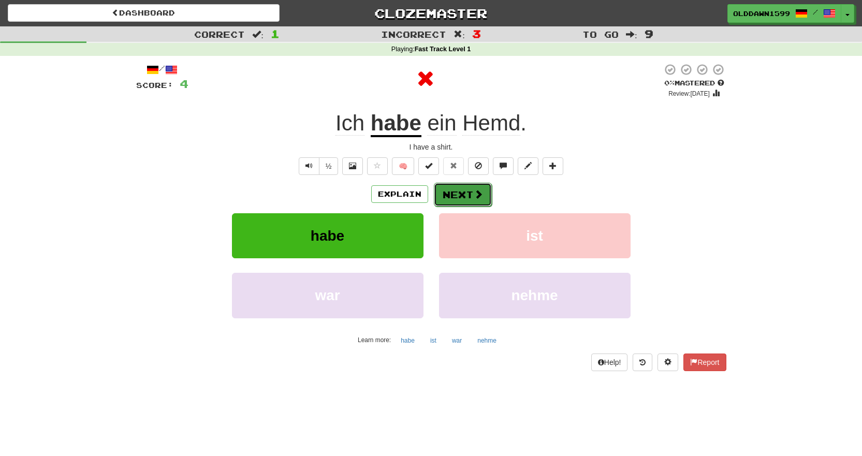
click at [464, 194] on button "Next" at bounding box center [463, 195] width 58 height 24
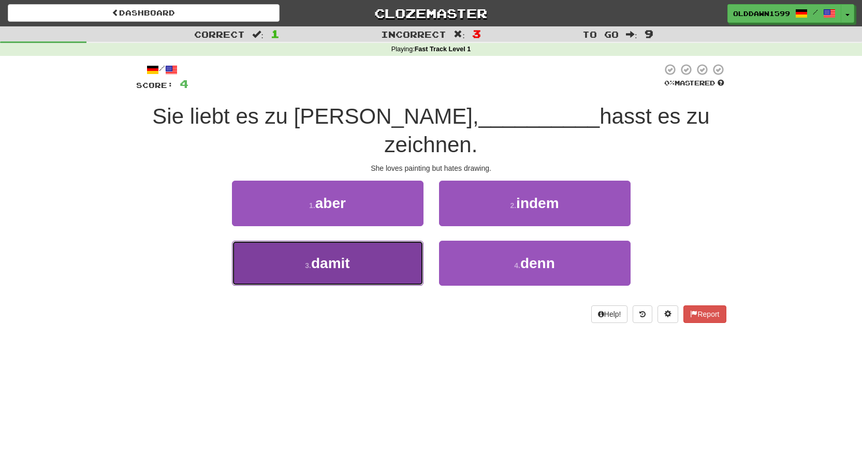
click at [413, 241] on button "3 . damit" at bounding box center [328, 263] width 192 height 45
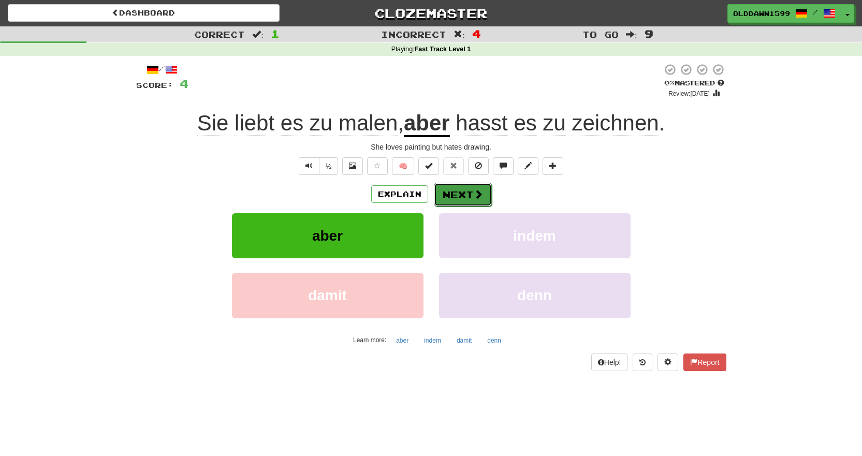
click at [485, 187] on button "Next" at bounding box center [463, 195] width 58 height 24
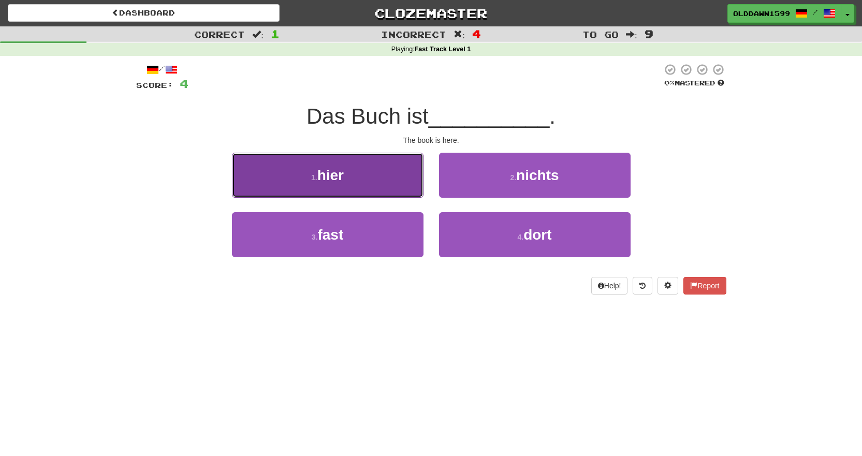
click at [412, 173] on button "1 . hier" at bounding box center [328, 175] width 192 height 45
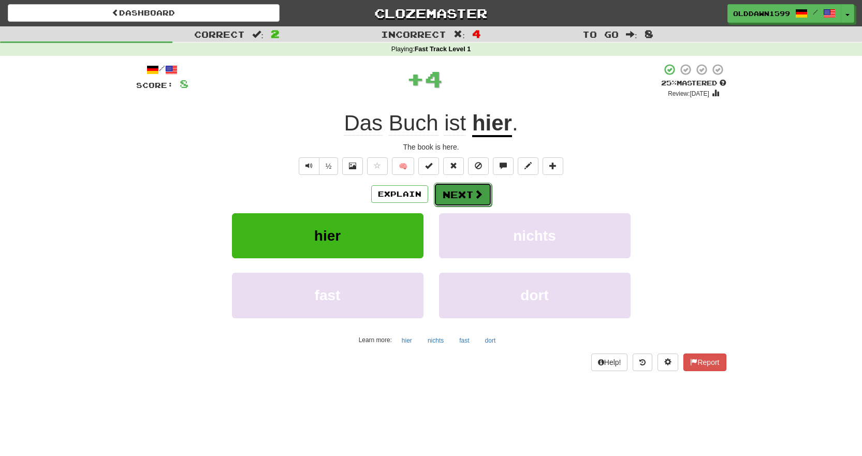
click at [452, 196] on button "Next" at bounding box center [463, 195] width 58 height 24
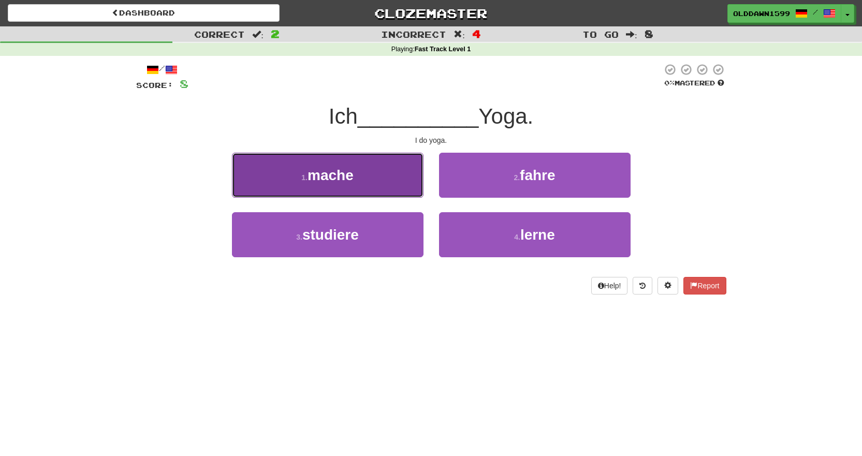
click at [390, 176] on button "1 . mache" at bounding box center [328, 175] width 192 height 45
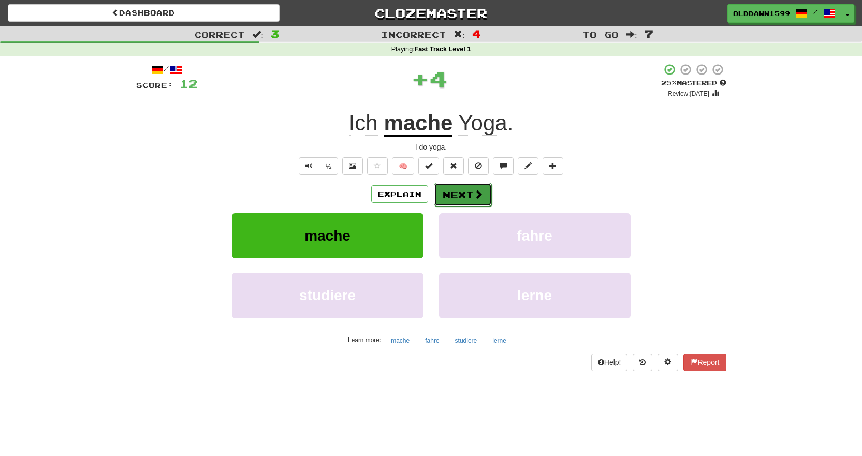
click at [483, 187] on button "Next" at bounding box center [463, 195] width 58 height 24
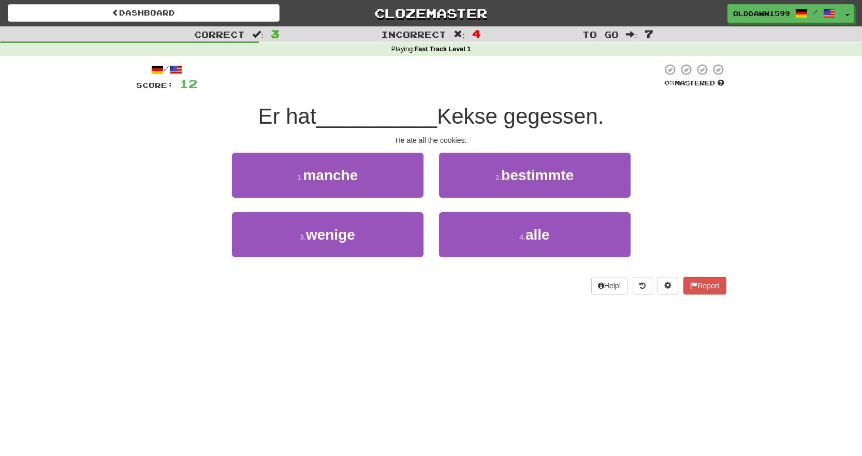
click at [489, 261] on div "4 . alle" at bounding box center [534, 242] width 207 height 60
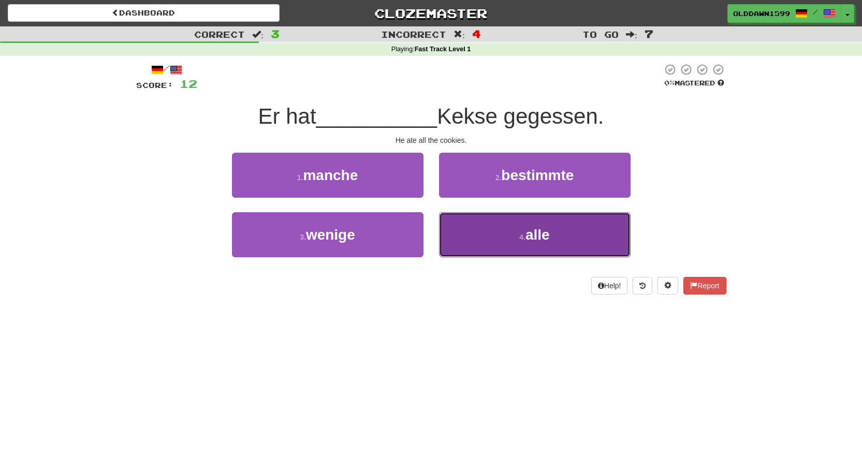
click at [498, 250] on button "4 . alle" at bounding box center [535, 234] width 192 height 45
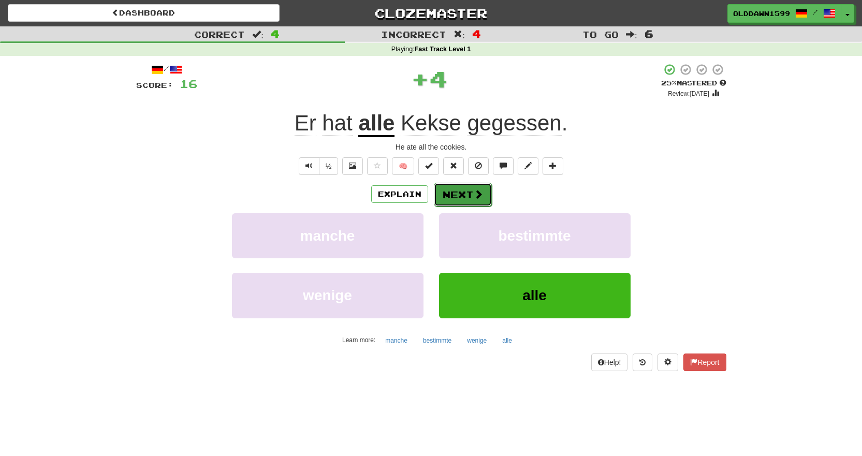
click at [463, 192] on button "Next" at bounding box center [463, 195] width 58 height 24
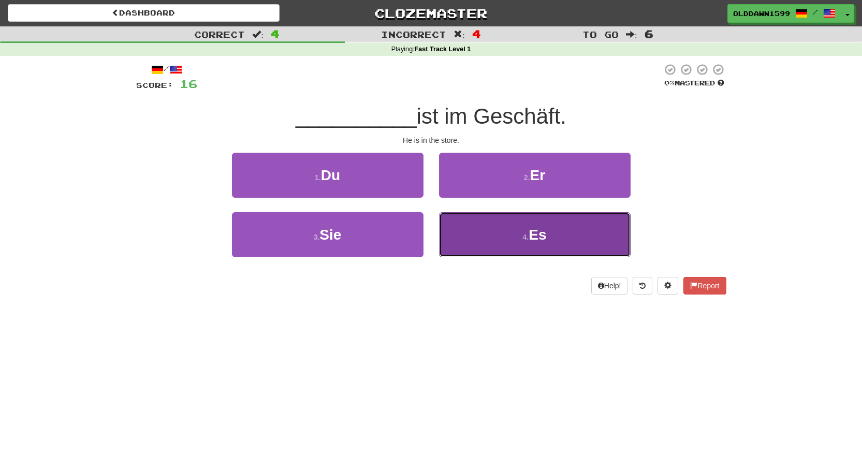
click at [473, 241] on button "4 . Es" at bounding box center [535, 234] width 192 height 45
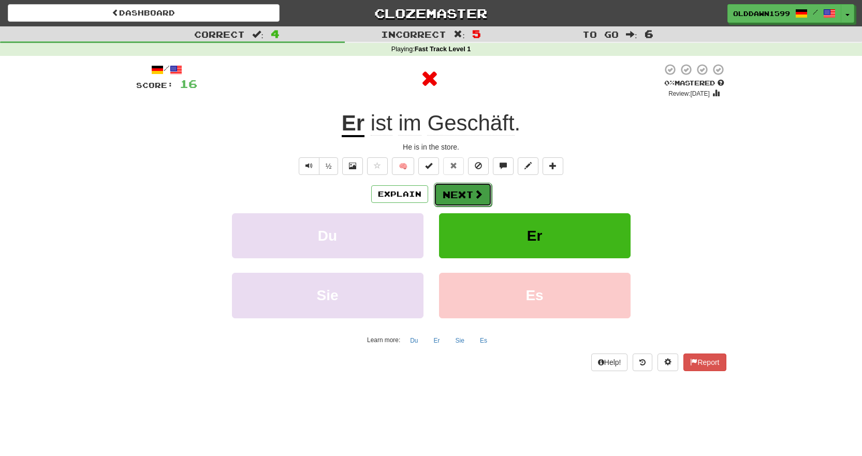
click at [481, 192] on span at bounding box center [478, 193] width 9 height 9
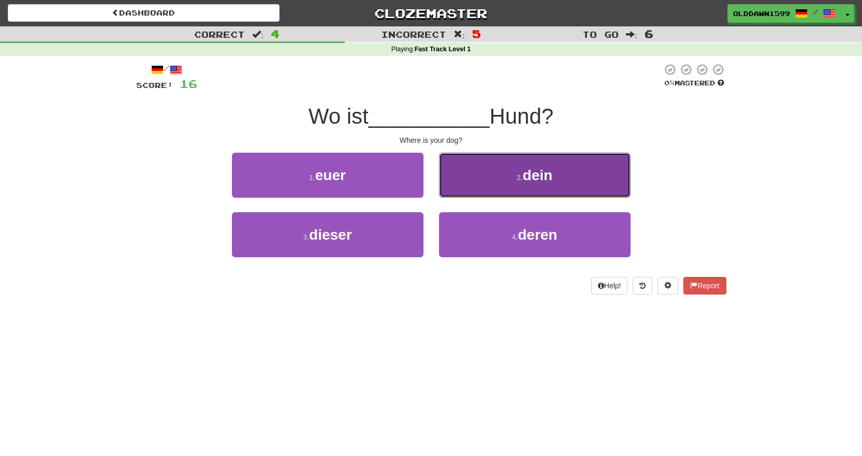
click at [474, 194] on button "2 . dein" at bounding box center [535, 175] width 192 height 45
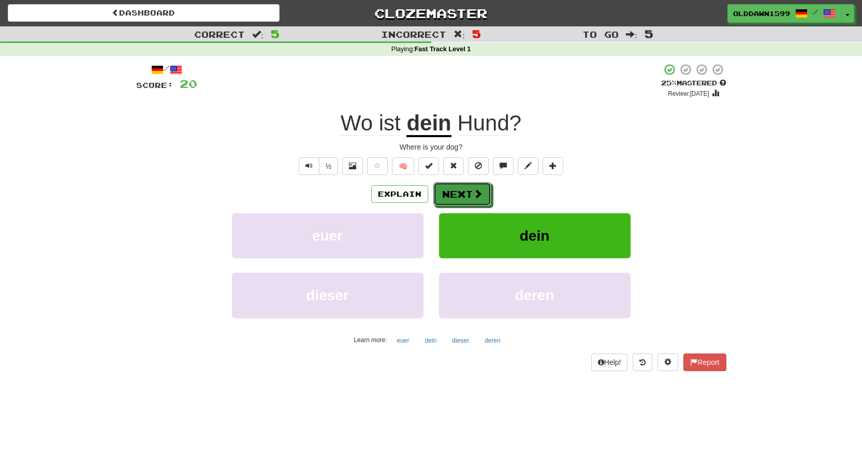
click at [474, 194] on span at bounding box center [477, 193] width 9 height 9
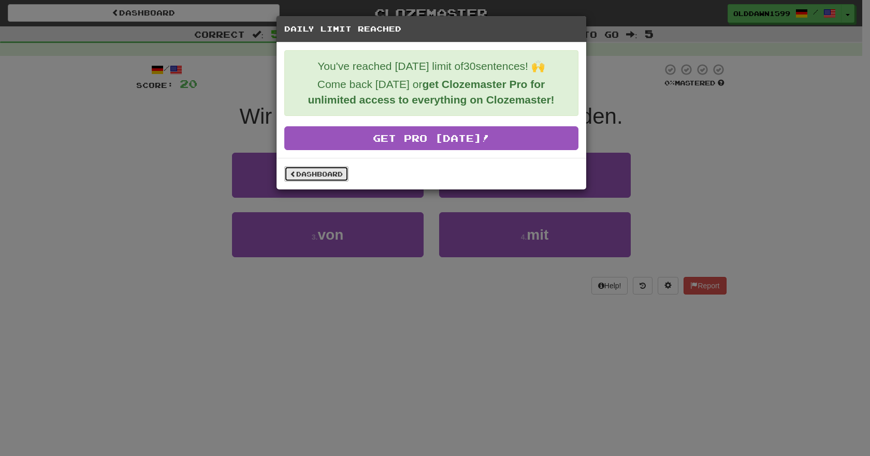
click at [333, 171] on link "Dashboard" at bounding box center [316, 174] width 64 height 16
